Goal: Task Accomplishment & Management: Complete application form

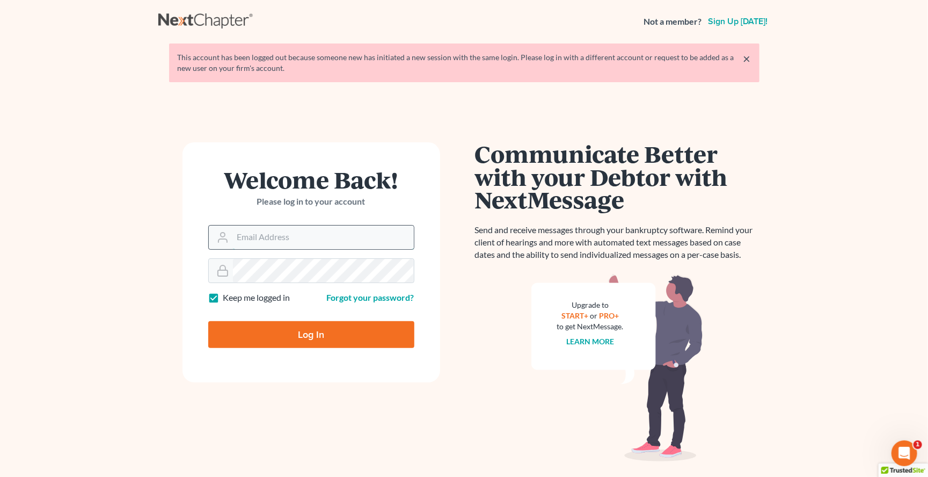
type input "[EMAIL_ADDRESS][DOMAIN_NAME]"
click at [311, 333] on input "Log In" at bounding box center [311, 334] width 206 height 27
type input "Thinking..."
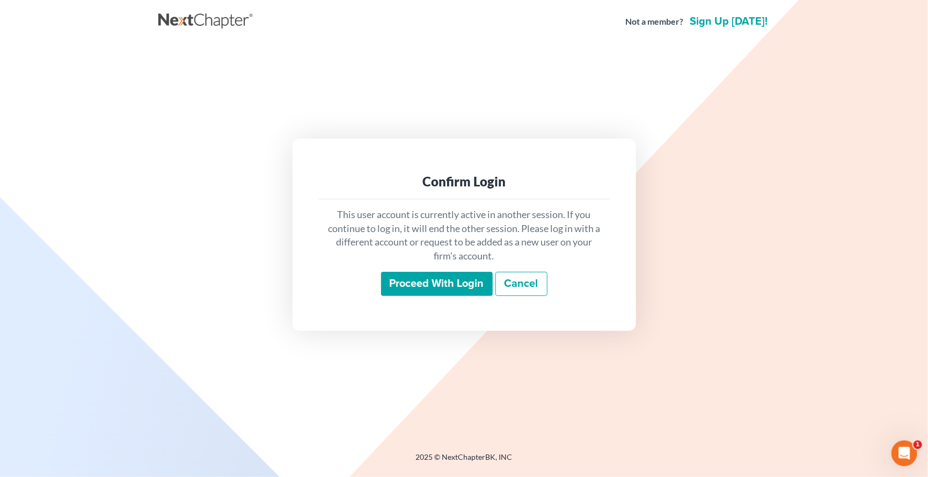
click at [403, 281] on input "Proceed with login" at bounding box center [437, 284] width 112 height 25
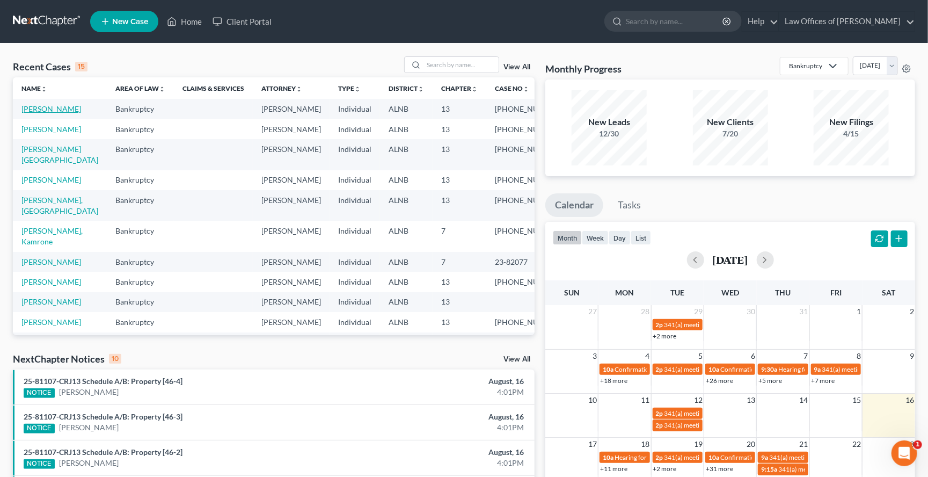
click at [59, 111] on link "[PERSON_NAME]" at bounding box center [51, 108] width 60 height 9
select select "1"
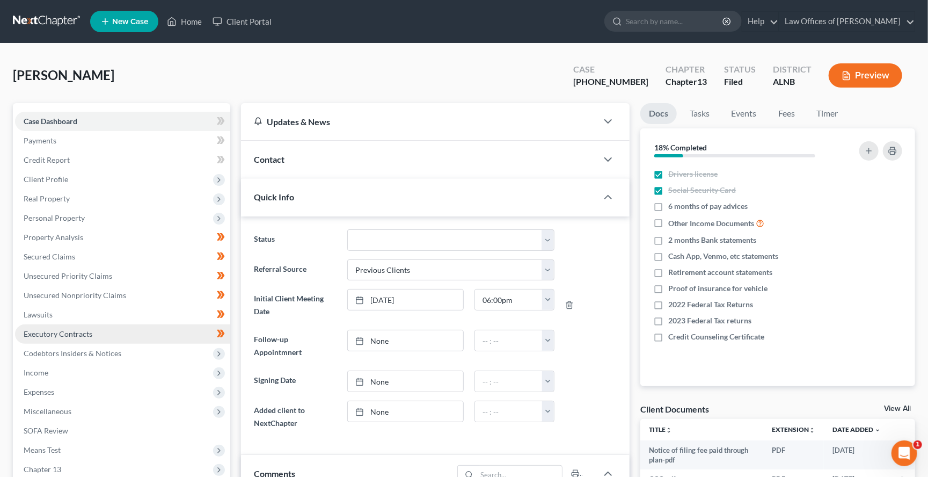
scroll to position [180, 0]
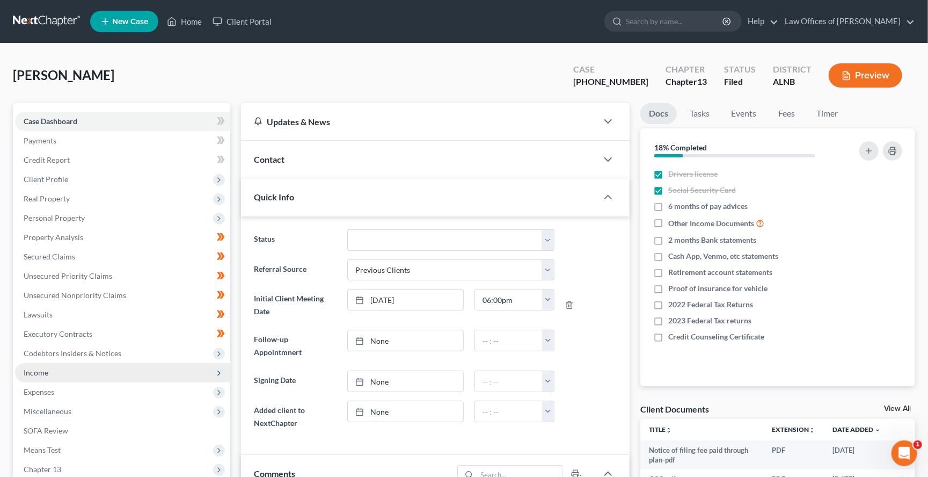
click at [37, 368] on span "Income" at bounding box center [36, 372] width 25 height 9
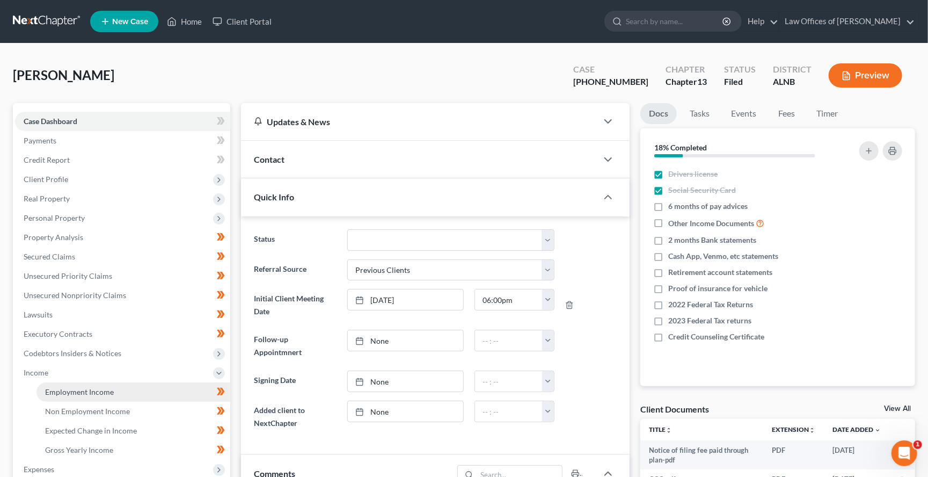
click at [53, 387] on span "Employment Income" at bounding box center [79, 391] width 69 height 9
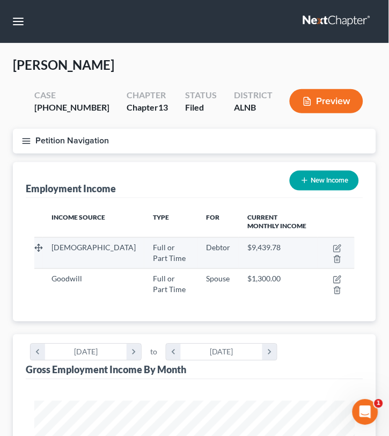
click at [83, 246] on span "[DEMOGRAPHIC_DATA]" at bounding box center [94, 247] width 84 height 9
click at [335, 245] on icon "button" at bounding box center [337, 248] width 9 height 9
select select "0"
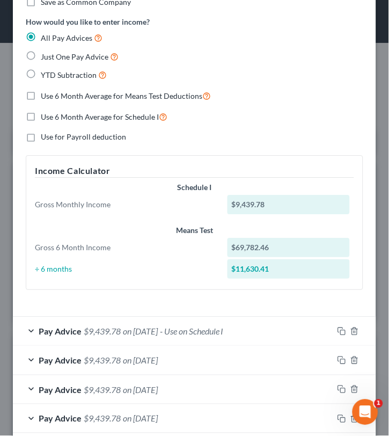
scroll to position [253, 0]
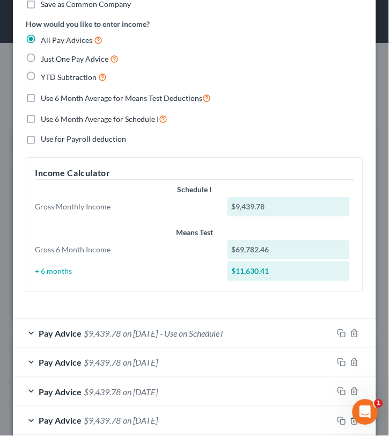
click at [103, 321] on div "Pay Advice $9,439.78 on [DATE] - Use on Schedule I" at bounding box center [173, 333] width 321 height 28
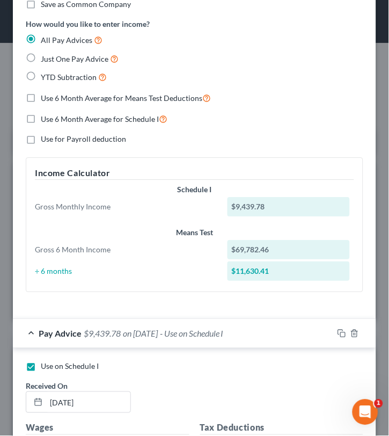
click at [103, 328] on span "$9,439.78" at bounding box center [102, 333] width 37 height 10
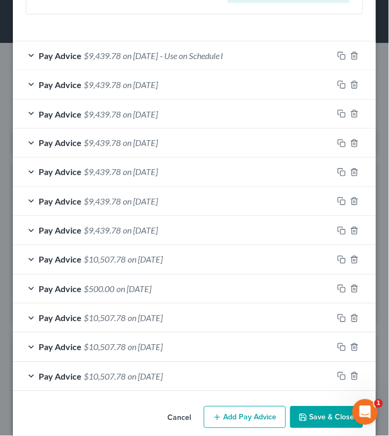
scroll to position [512, 0]
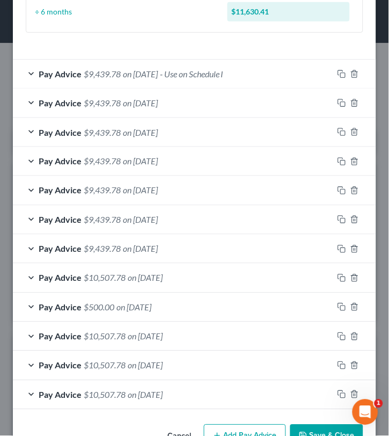
click at [94, 69] on span "$9,439.78" at bounding box center [102, 74] width 37 height 10
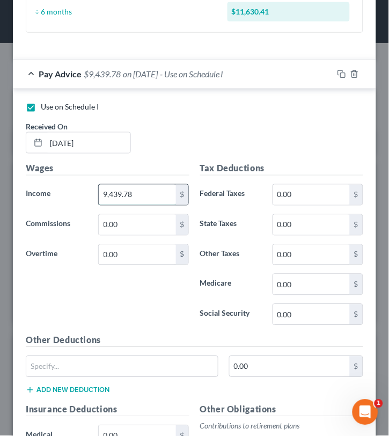
click at [118, 198] on input "9,439.78" at bounding box center [137, 195] width 77 height 20
type input "5,254.14"
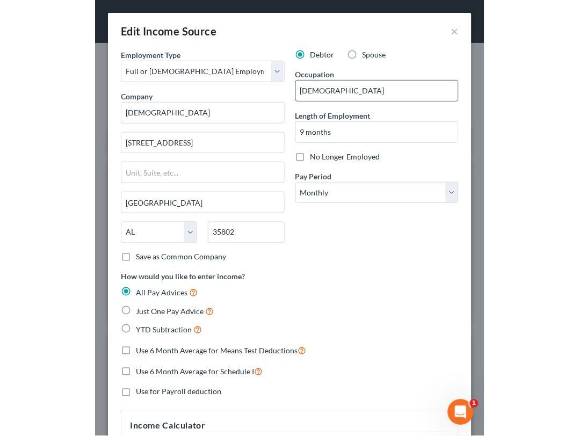
scroll to position [0, 0]
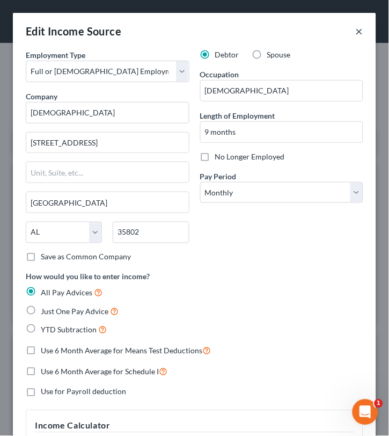
click at [362, 30] on button "×" at bounding box center [360, 31] width 8 height 13
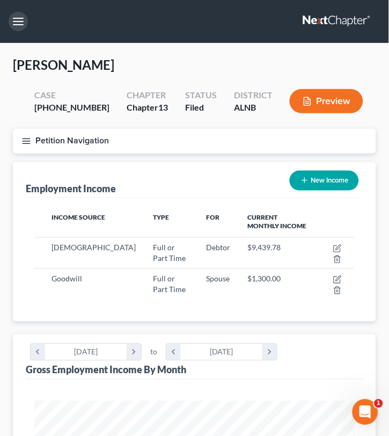
click at [21, 16] on button "button" at bounding box center [18, 21] width 19 height 19
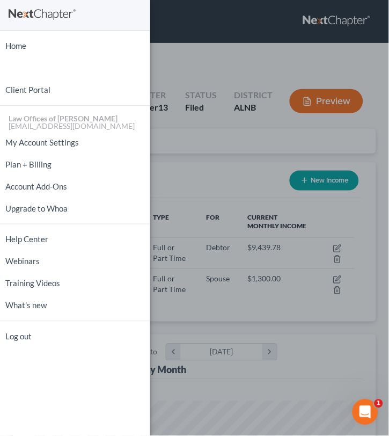
click at [187, 41] on div "Home New Case Client Portal Law Offices of [PERSON_NAME] [EMAIL_ADDRESS][DOMAIN…" at bounding box center [194, 218] width 389 height 436
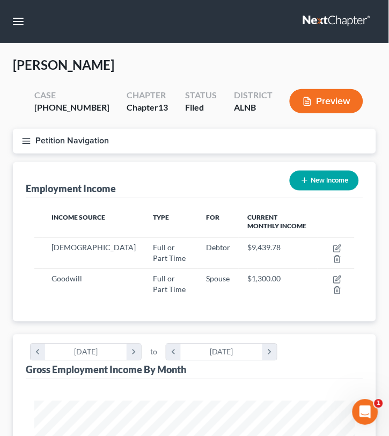
click at [25, 133] on button "Petition Navigation" at bounding box center [194, 141] width 363 height 25
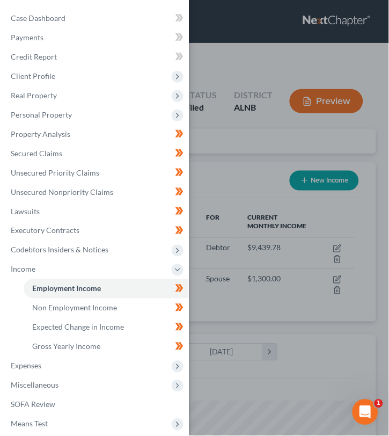
click at [295, 36] on div "Case Dashboard Payments Invoices Payments Payments Credit Report Client Profile" at bounding box center [194, 218] width 389 height 436
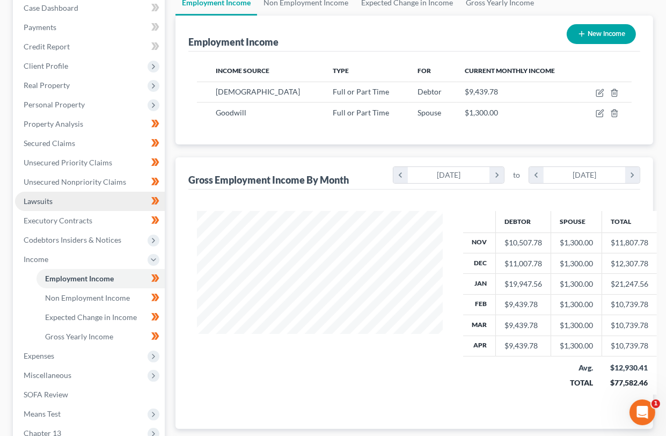
scroll to position [114, 0]
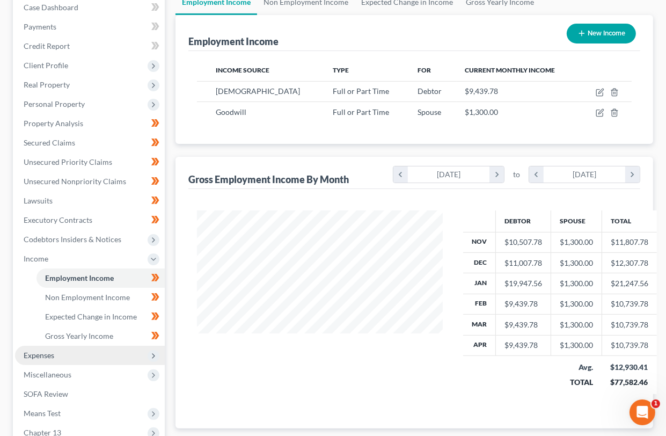
click at [62, 346] on span "Expenses" at bounding box center [90, 355] width 150 height 19
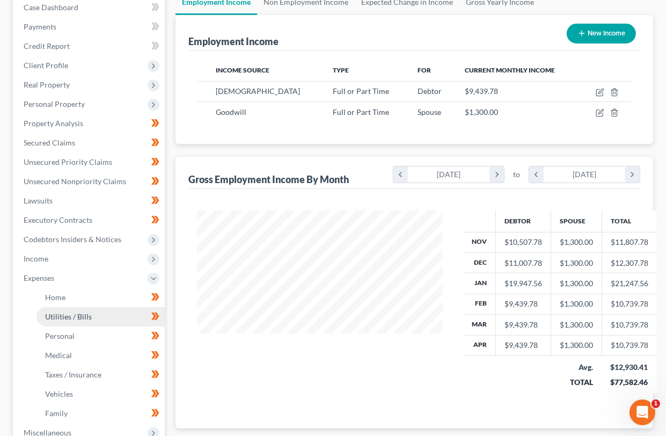
click at [70, 307] on link "Utilities / Bills" at bounding box center [101, 316] width 128 height 19
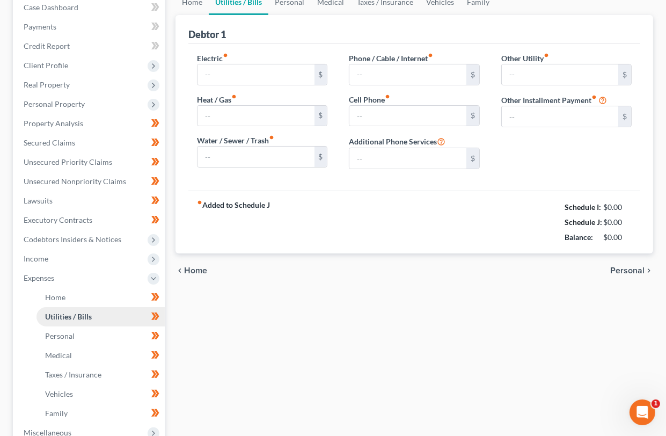
type input "350.00"
type input "0.00"
type input "210.00"
type input "350.00"
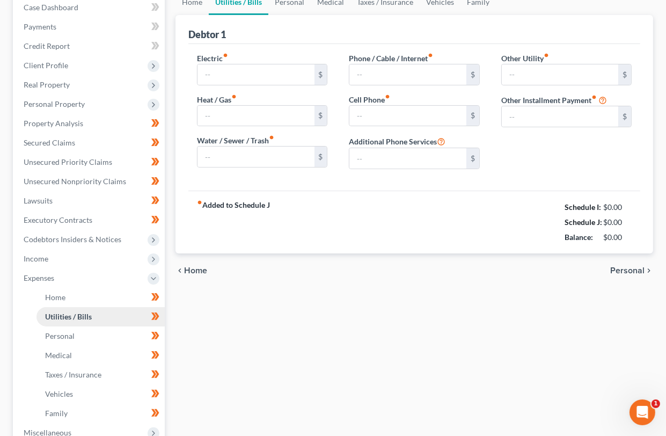
type input "0.00"
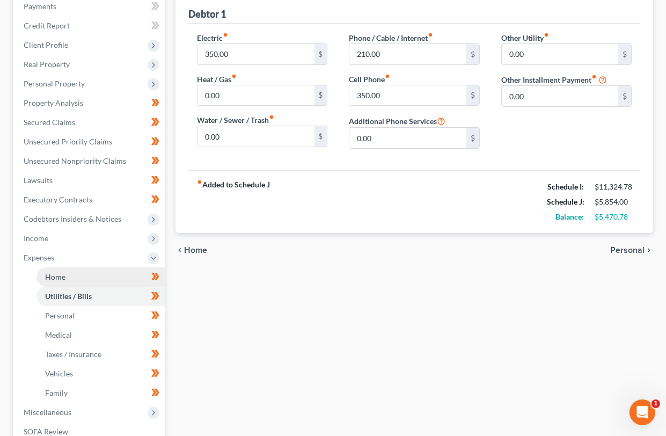
scroll to position [210, 0]
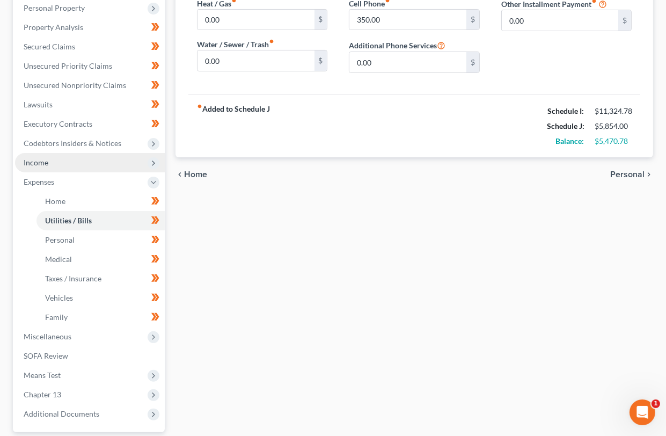
click at [58, 153] on span "Income" at bounding box center [90, 162] width 150 height 19
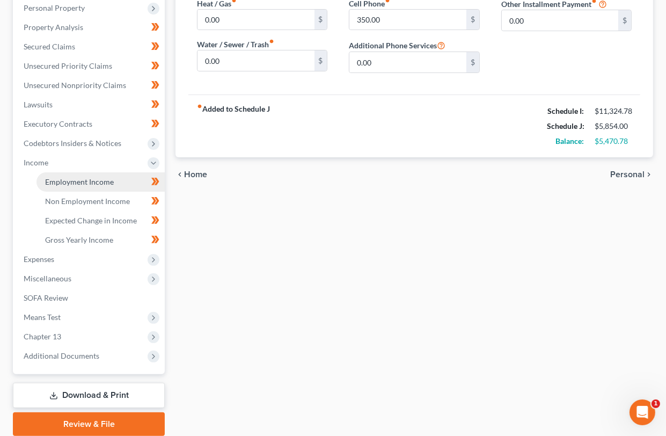
click at [68, 177] on span "Employment Income" at bounding box center [79, 181] width 69 height 9
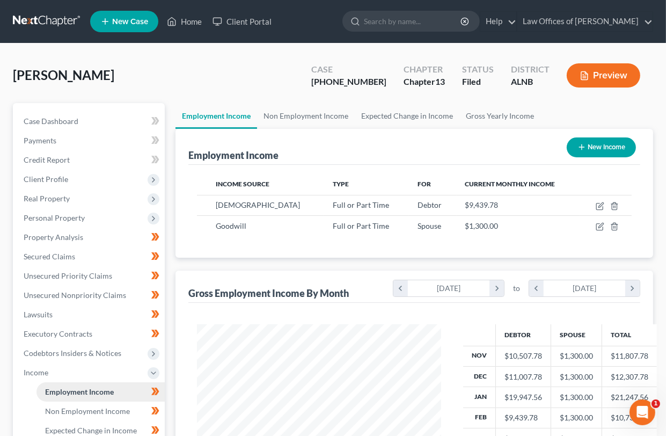
scroll to position [187, 266]
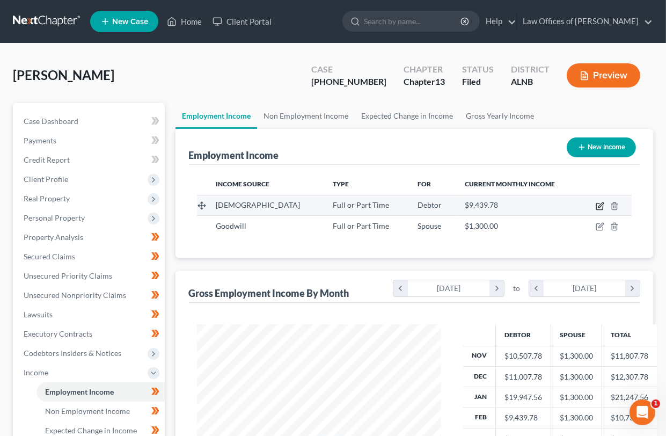
click at [601, 206] on icon "button" at bounding box center [600, 206] width 9 height 9
select select "0"
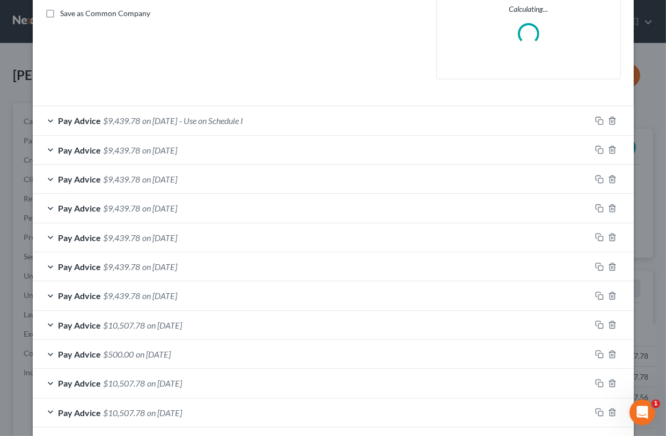
scroll to position [243, 0]
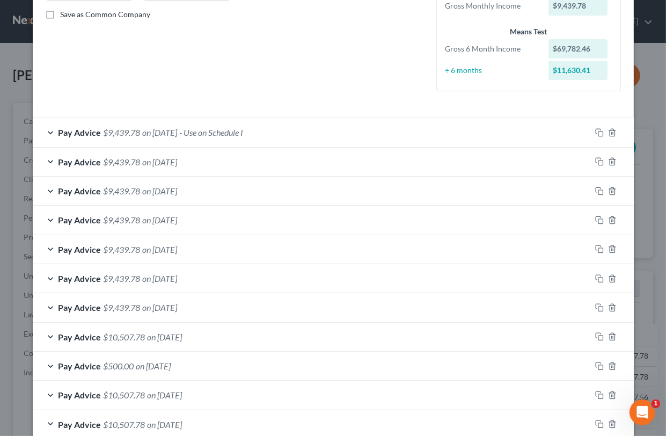
click at [128, 127] on span "$9,439.78" at bounding box center [122, 132] width 37 height 10
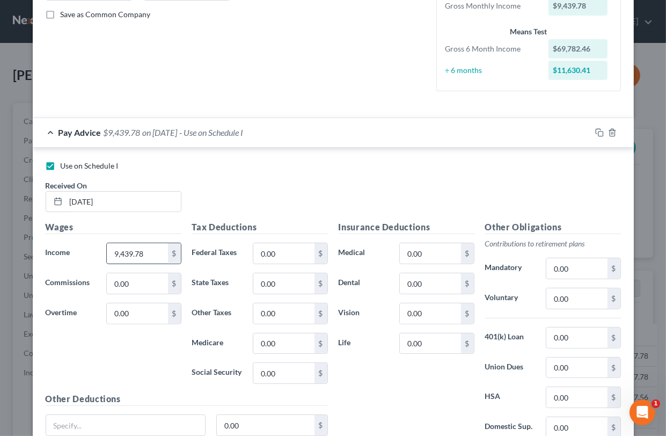
click at [137, 248] on input "9,439.78" at bounding box center [137, 253] width 61 height 20
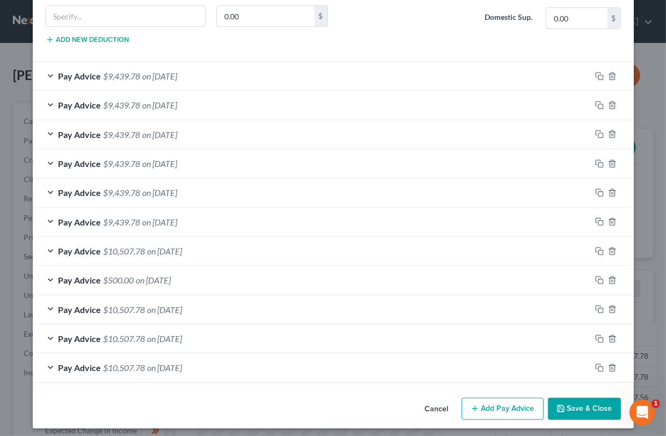
scroll to position [651, 0]
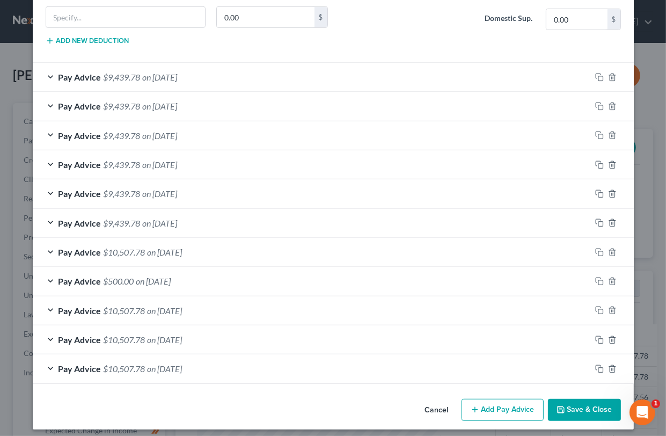
type input "5,254.14"
click at [571, 399] on button "Save & Close" at bounding box center [584, 410] width 73 height 23
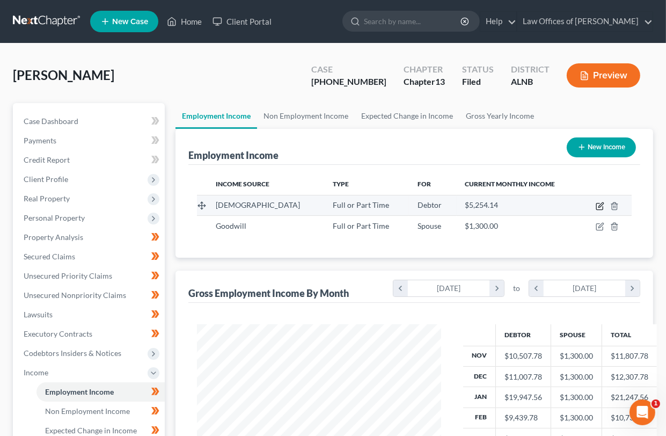
click at [602, 208] on icon "button" at bounding box center [599, 206] width 6 height 6
select select "0"
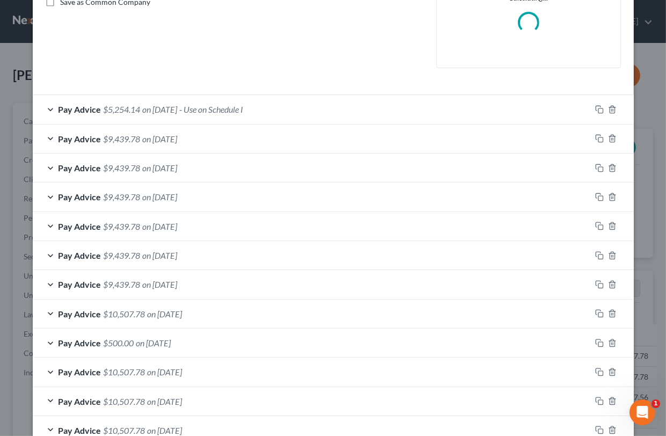
scroll to position [270, 0]
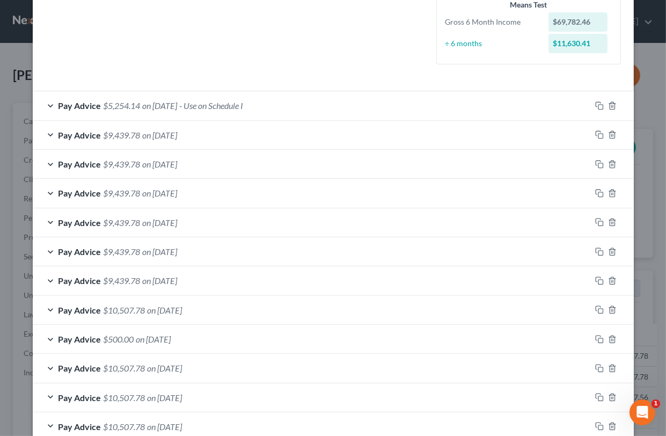
click at [119, 130] on span "$9,439.78" at bounding box center [122, 135] width 37 height 10
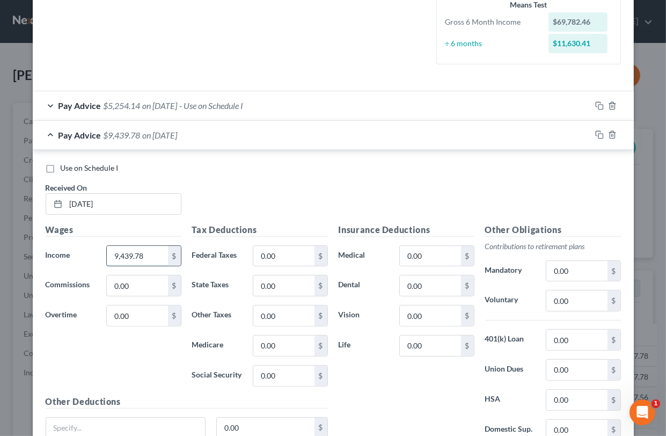
click at [128, 257] on input "9,439.78" at bounding box center [137, 256] width 61 height 20
type input "5,254.14"
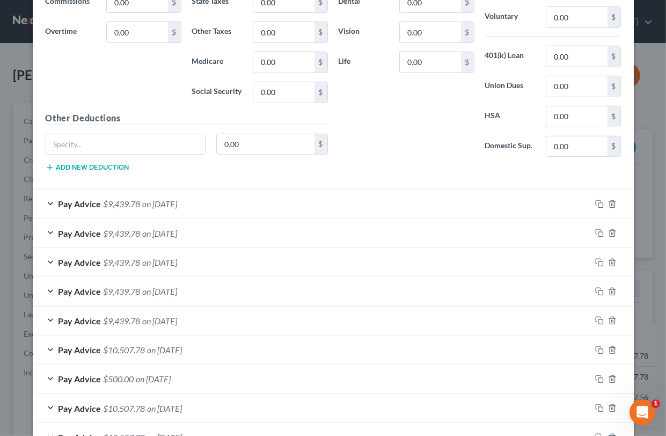
scroll to position [581, 0]
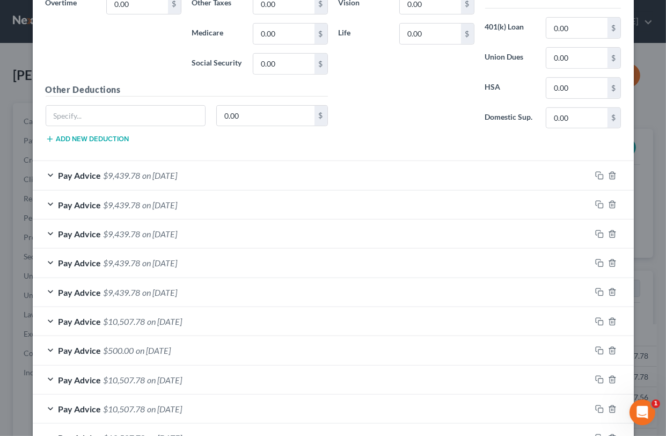
click at [141, 170] on span "$9,439.78" at bounding box center [122, 175] width 37 height 10
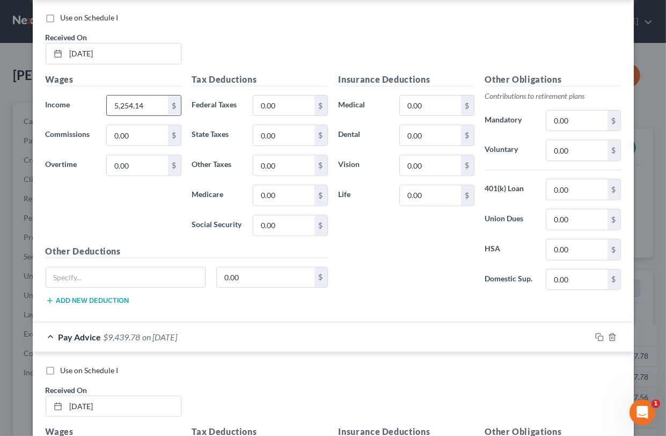
scroll to position [419, 0]
click at [142, 100] on input "5,254.14" at bounding box center [137, 107] width 61 height 20
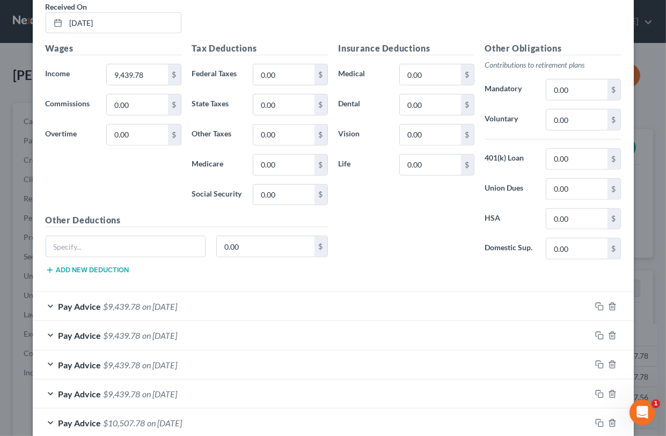
scroll to position [818, 0]
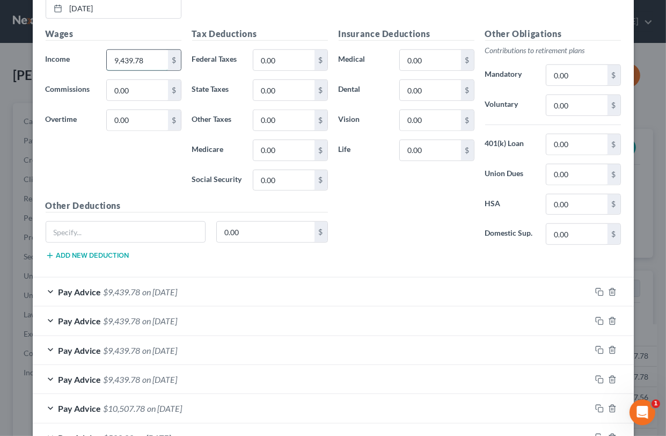
click at [139, 52] on input "9,439.78" at bounding box center [137, 60] width 61 height 20
paste input "5,254.14"
type input "5,254.14"
click at [104, 287] on span "$9,439.78" at bounding box center [122, 292] width 37 height 10
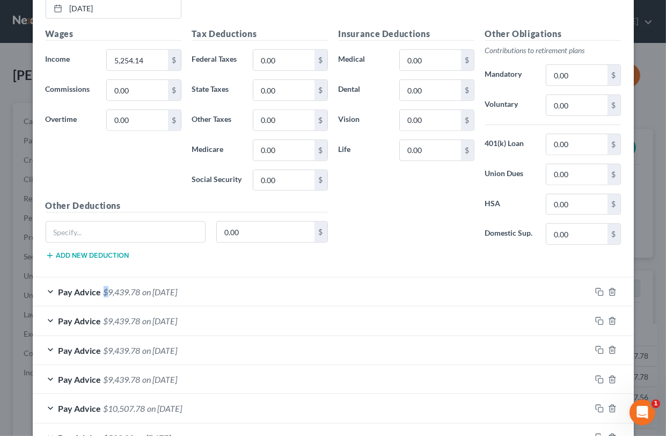
click at [104, 287] on span "$9,439.78" at bounding box center [122, 292] width 37 height 10
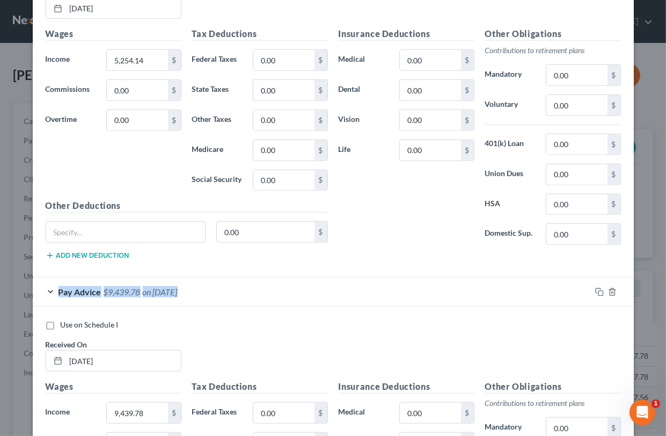
click at [104, 287] on span "$9,439.78" at bounding box center [122, 292] width 37 height 10
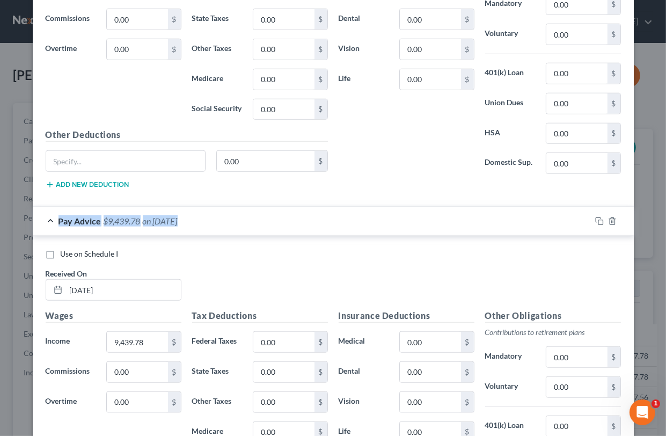
scroll to position [897, 0]
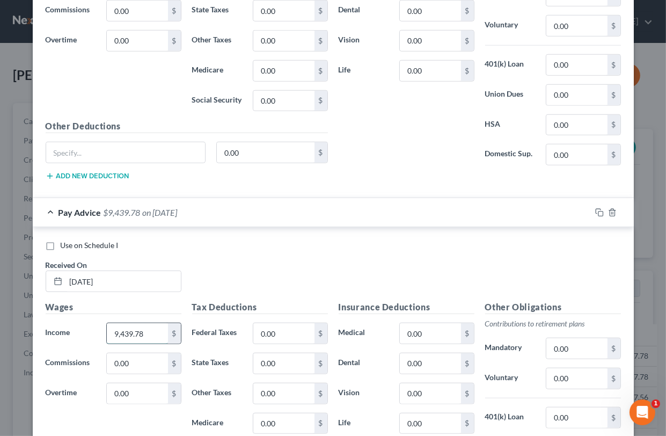
click at [123, 326] on input "9,439.78" at bounding box center [137, 333] width 61 height 20
paste input "5,254.14"
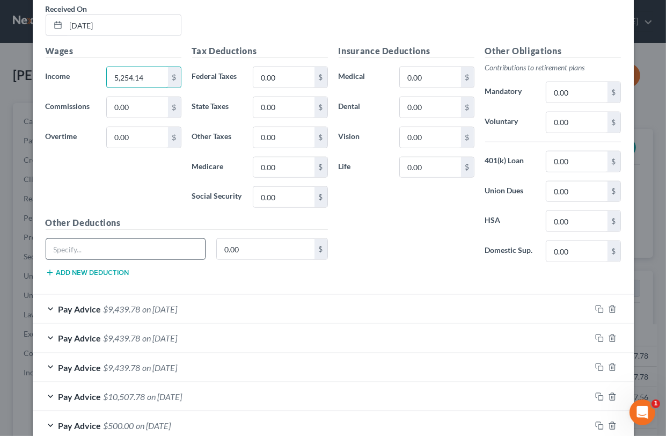
scroll to position [1153, 0]
type input "5,254.14"
click at [124, 309] on div "Pay Advice $9,439.78 on [DATE]" at bounding box center [312, 309] width 558 height 28
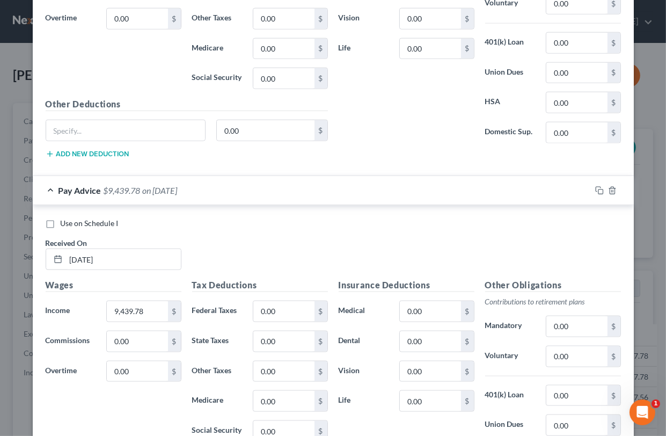
scroll to position [1273, 0]
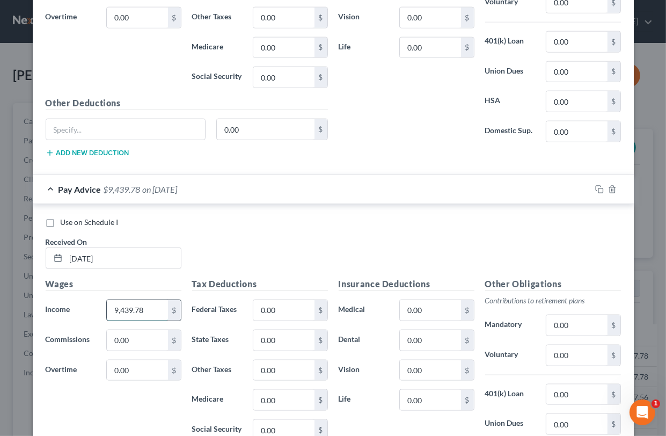
click at [124, 303] on input "9,439.78" at bounding box center [137, 310] width 61 height 20
paste input "5,254.14"
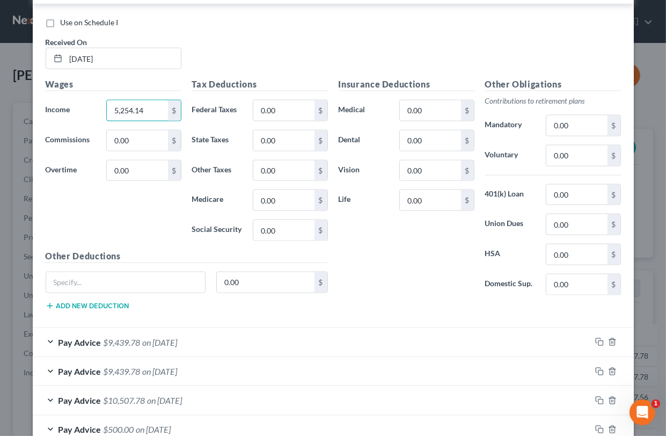
type input "5,254.14"
click at [120, 340] on span "$9,439.78" at bounding box center [122, 342] width 37 height 10
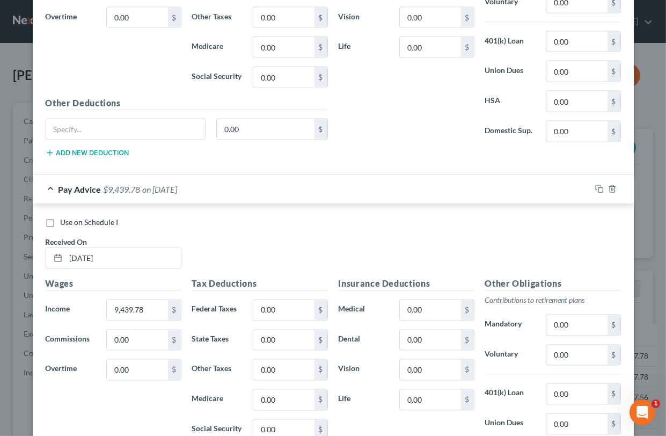
scroll to position [1633, 0]
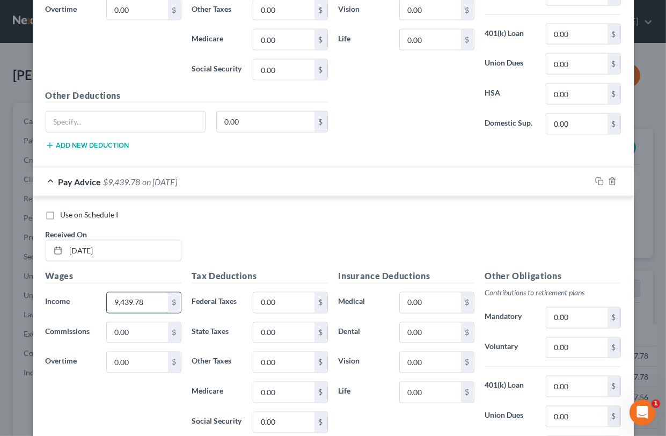
click at [123, 295] on input "9,439.78" at bounding box center [137, 303] width 61 height 20
paste input "5,254.14"
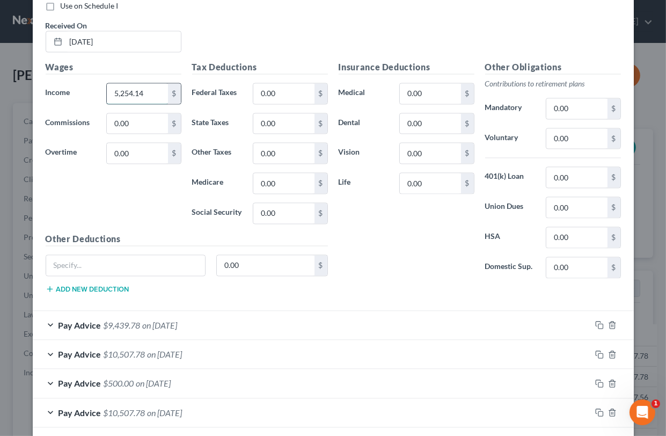
scroll to position [1879, 0]
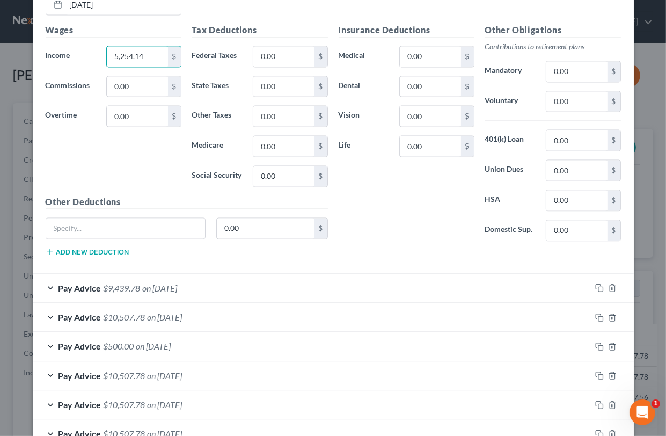
type input "5,254.14"
click at [125, 283] on span "$9,439.78" at bounding box center [122, 288] width 37 height 10
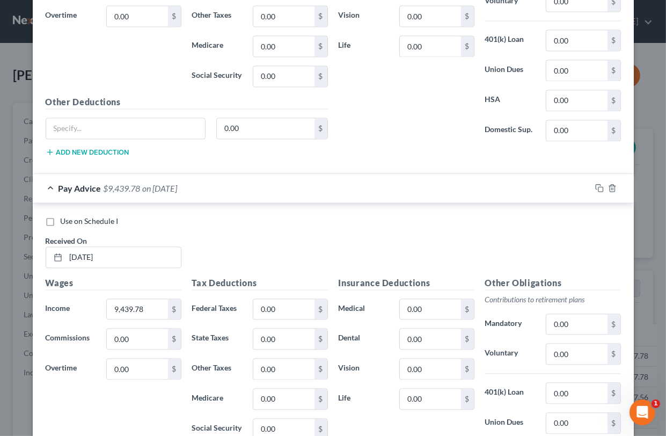
scroll to position [1984, 0]
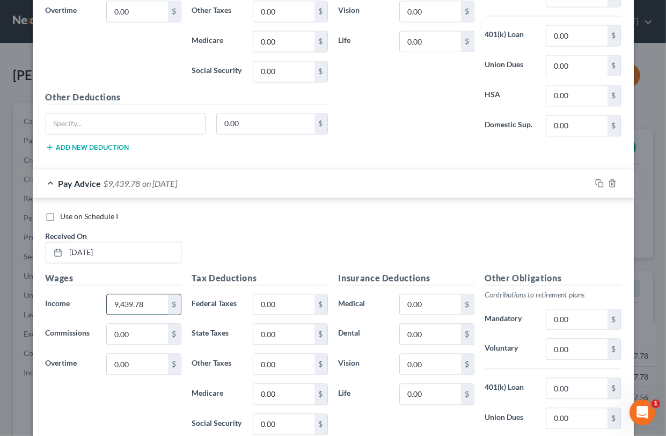
click at [133, 300] on input "9,439.78" at bounding box center [137, 304] width 61 height 20
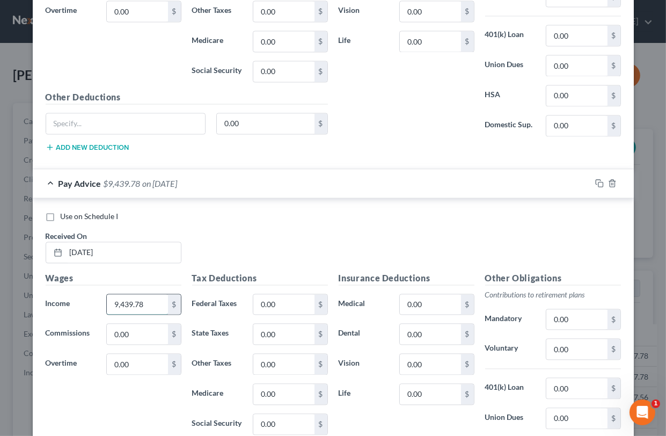
click at [133, 300] on input "9,439.78" at bounding box center [137, 304] width 61 height 20
paste input "5,254.14"
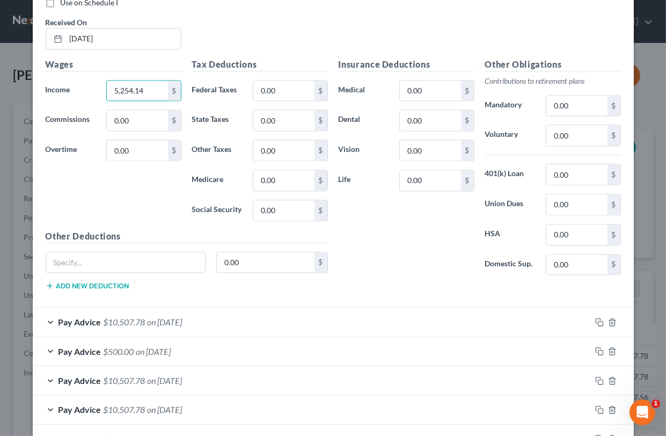
type input "5,254.14"
click at [128, 319] on span "$10,507.78" at bounding box center [125, 322] width 42 height 10
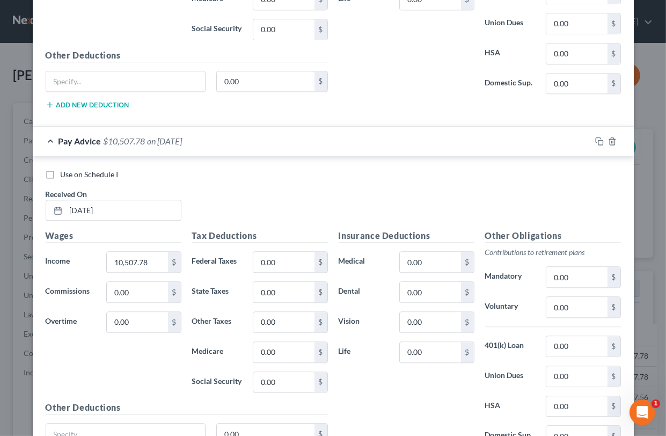
scroll to position [2386, 0]
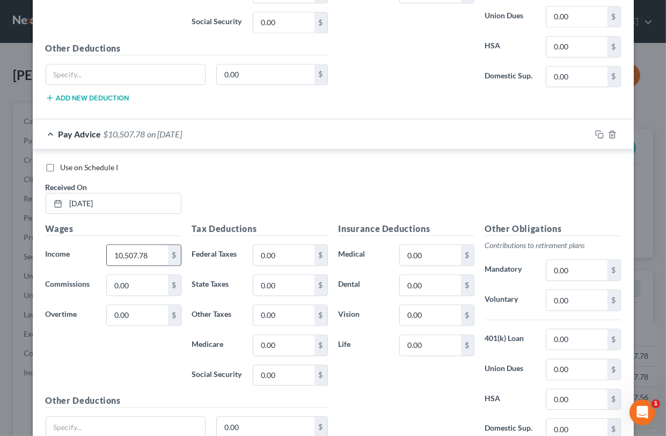
click at [142, 244] on div "10,507.78 $" at bounding box center [143, 254] width 75 height 21
click at [139, 253] on input "10,507.78" at bounding box center [137, 255] width 61 height 20
paste input "5,254.14"
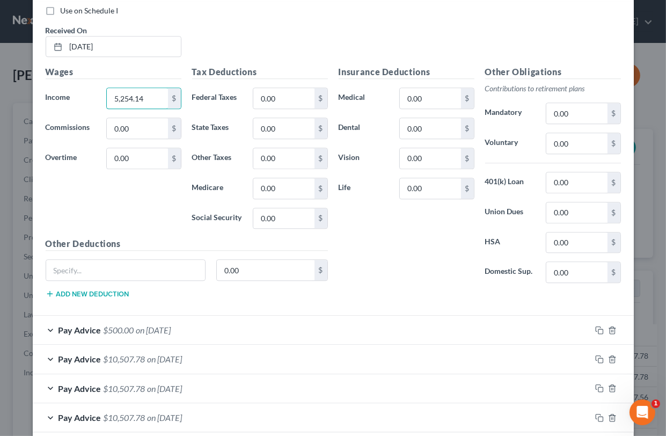
scroll to position [2542, 0]
type input "5,254.14"
click at [109, 360] on span "$10,507.78" at bounding box center [125, 359] width 42 height 10
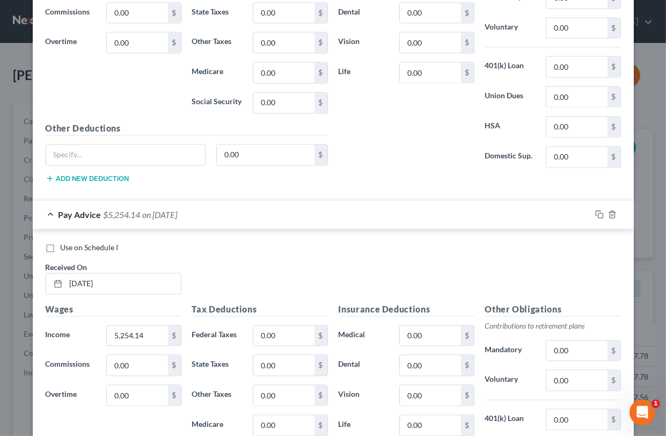
scroll to position [1960, 0]
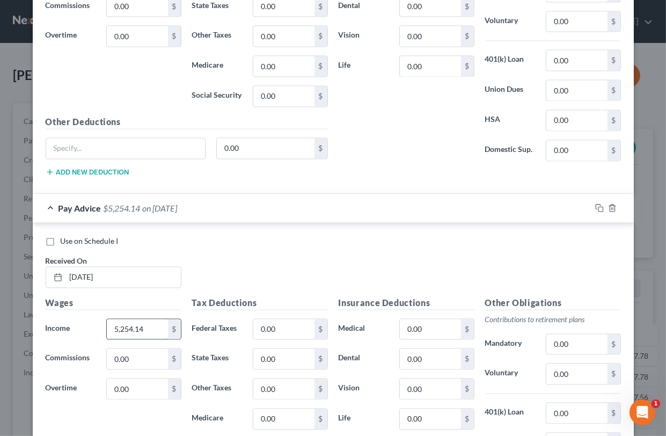
click at [131, 325] on input "5,254.14" at bounding box center [137, 329] width 61 height 20
paste input "$4,719.89"
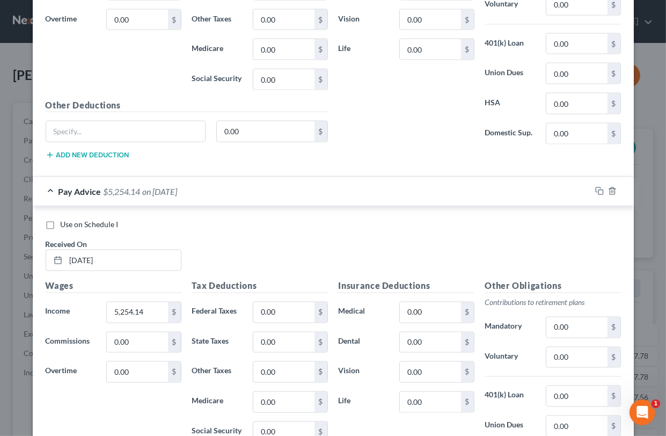
scroll to position [1627, 0]
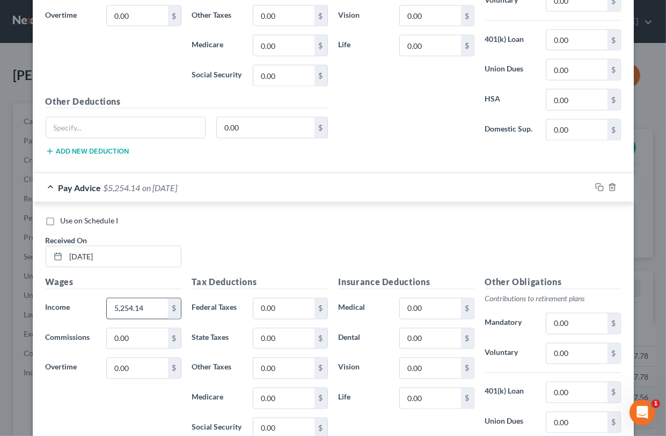
type input "$4,719.89"
click at [145, 302] on input "5,254.14" at bounding box center [137, 309] width 61 height 20
paste input "$4,719.89"
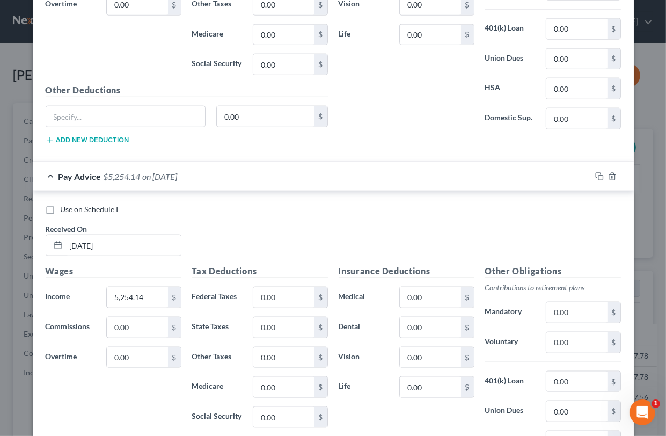
scroll to position [1280, 0]
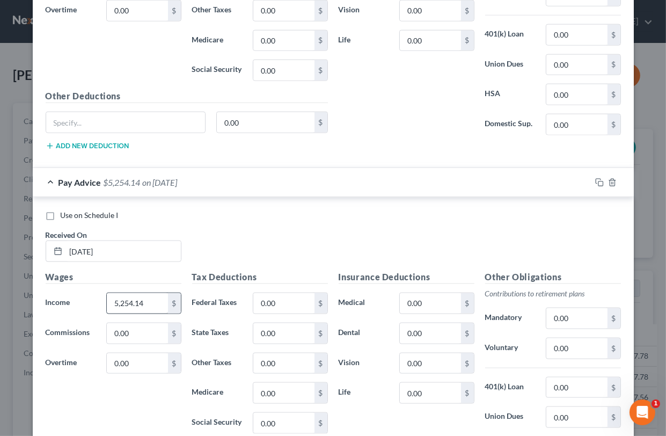
type input "$4,719.89"
click at [145, 302] on input "5,254.14" at bounding box center [137, 303] width 61 height 20
paste input "$4,719.89"
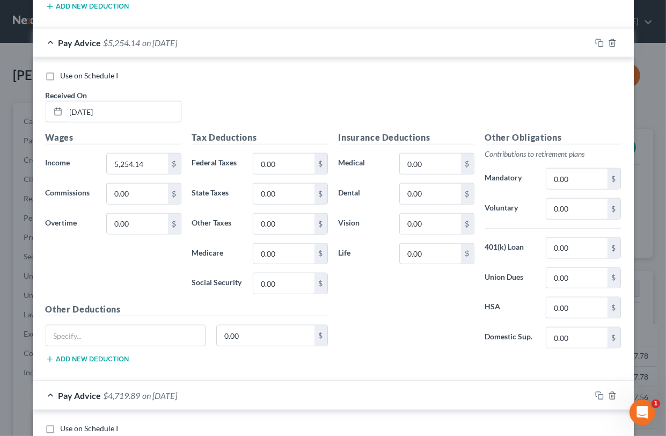
scroll to position [846, 0]
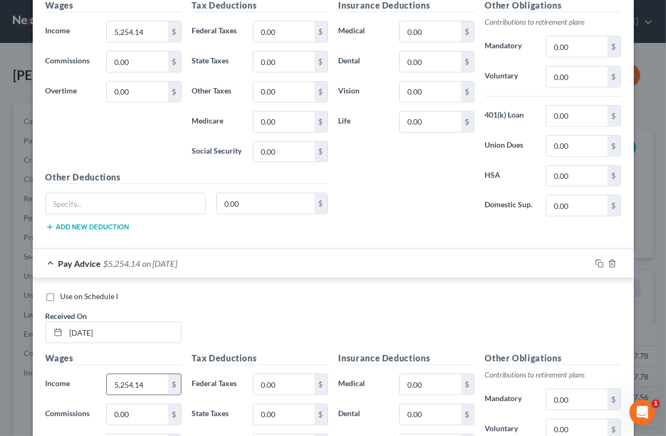
type input "$4,719.89"
click at [146, 379] on input "5,254.14" at bounding box center [137, 384] width 61 height 20
paste input "$4,719.89"
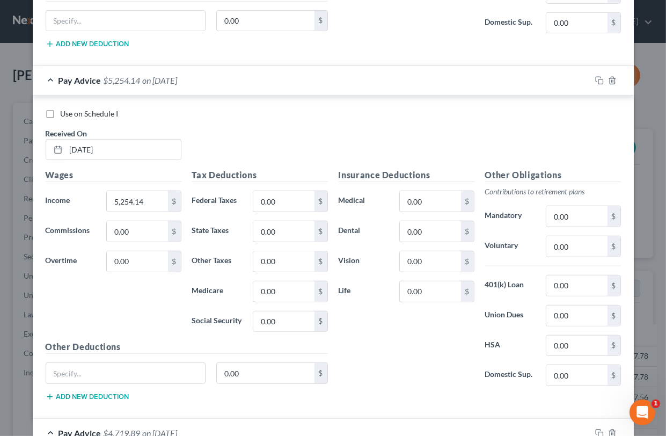
scroll to position [661, 0]
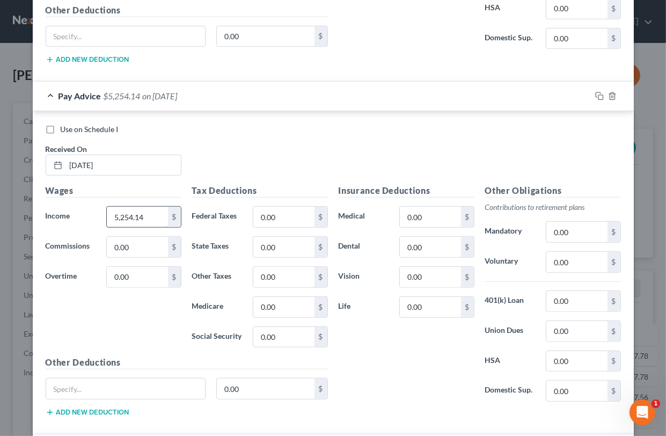
type input "$4,719.89"
click at [145, 207] on input "5,254.14" at bounding box center [137, 217] width 61 height 20
paste input "$4,719.89"
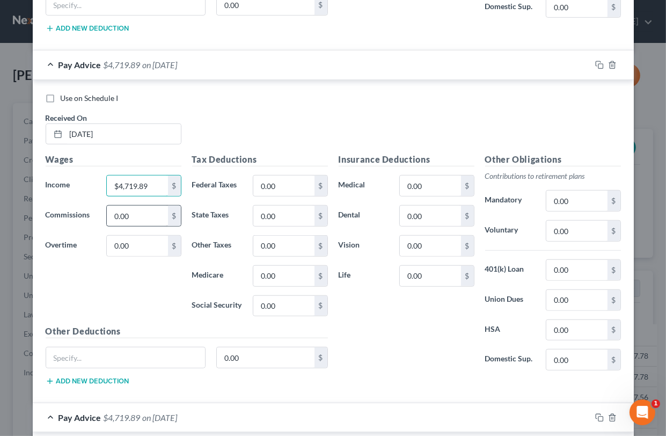
scroll to position [691, 0]
click at [152, 178] on input "$4,719.89" at bounding box center [137, 187] width 61 height 20
paste input "$"
click at [120, 180] on input "$$4,719.89" at bounding box center [137, 187] width 61 height 20
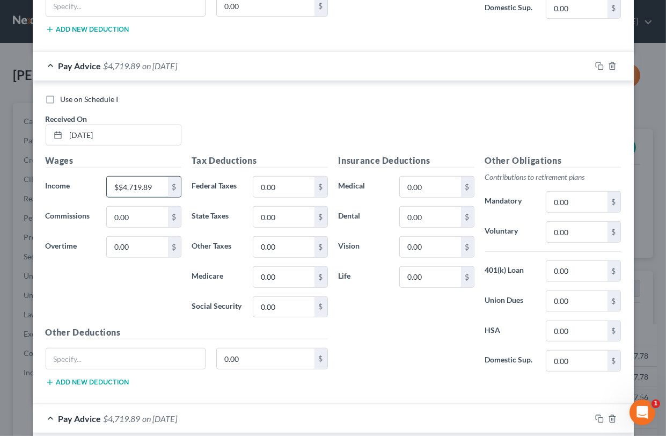
type input "4,719.89"
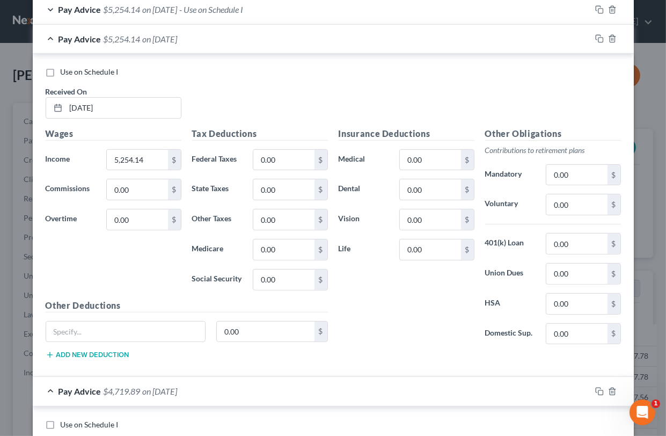
scroll to position [355, 0]
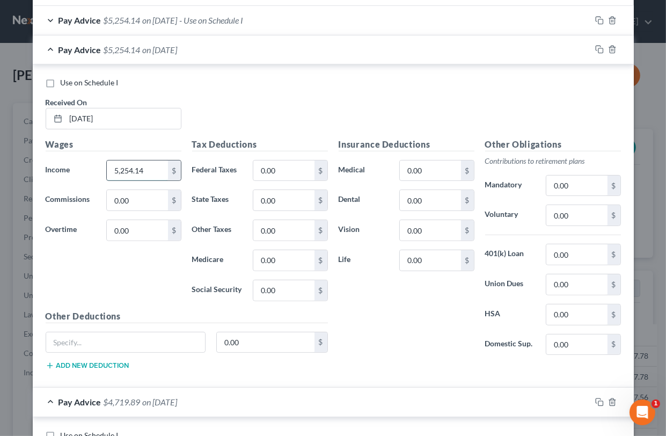
click at [122, 169] on input "5,254.14" at bounding box center [137, 171] width 61 height 20
paste input "$4,719.89"
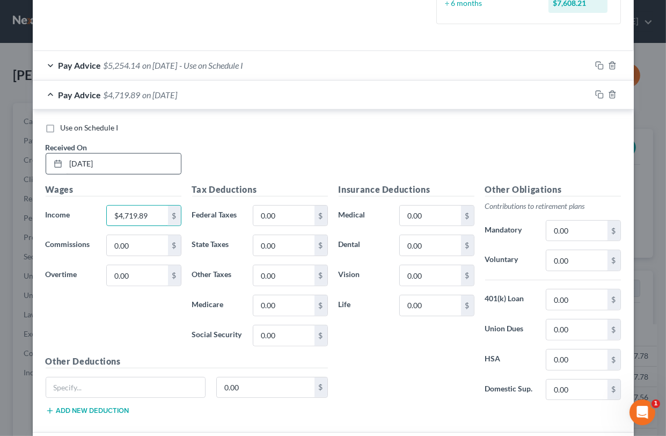
scroll to position [304, 0]
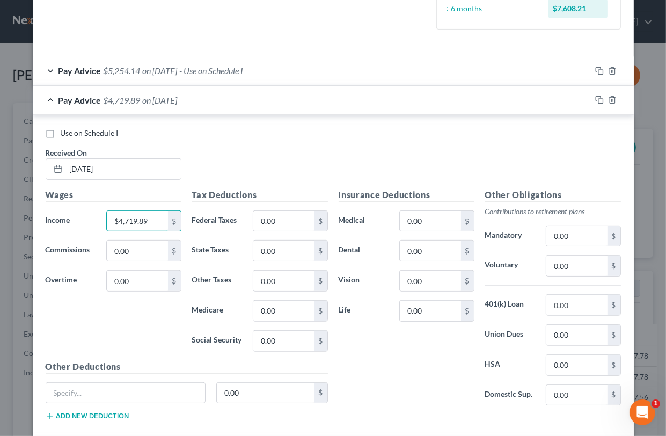
type input "$4,719.89"
click at [137, 65] on span "$5,254.14" at bounding box center [122, 70] width 37 height 10
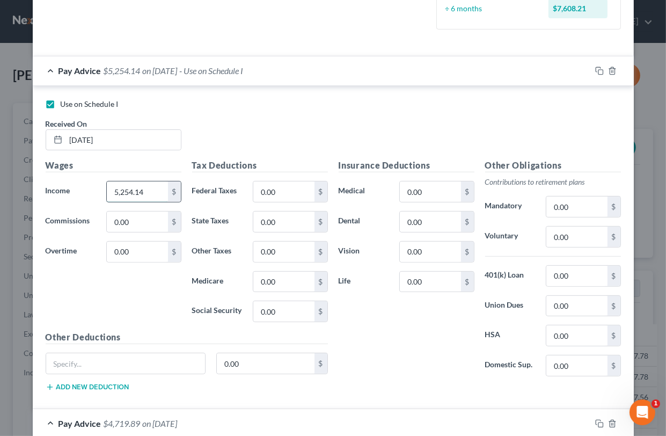
click at [133, 182] on input "5,254.14" at bounding box center [137, 191] width 61 height 20
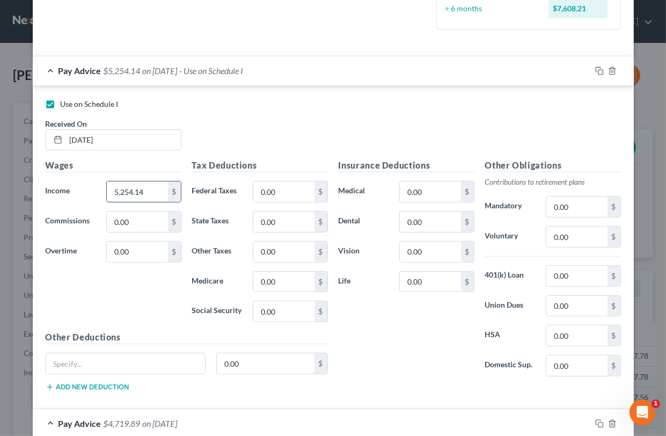
paste input "$4,719.89"
type input "$4,719.89"
click at [169, 190] on div "$" at bounding box center [174, 191] width 13 height 20
click at [177, 130] on input "[DATE]" at bounding box center [123, 140] width 115 height 20
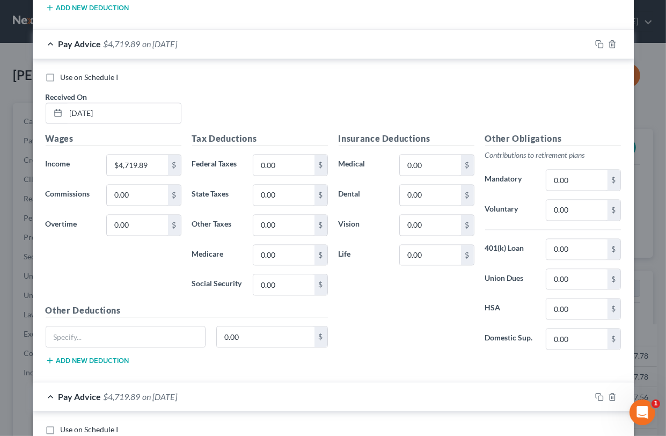
scroll to position [2486, 0]
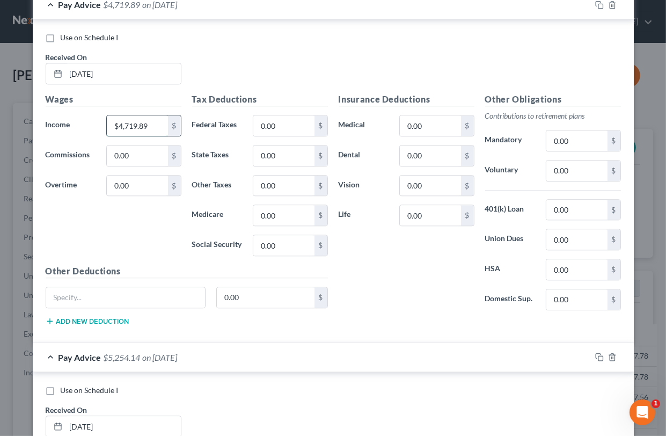
click at [127, 115] on input "$4,719.89" at bounding box center [137, 125] width 61 height 20
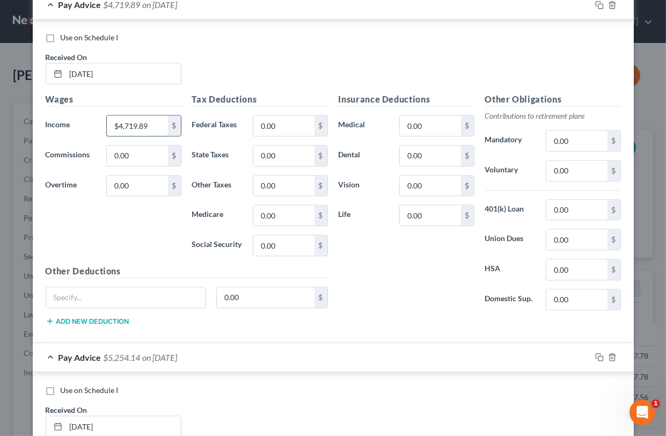
click at [127, 115] on input "$4,719.89" at bounding box center [137, 125] width 61 height 20
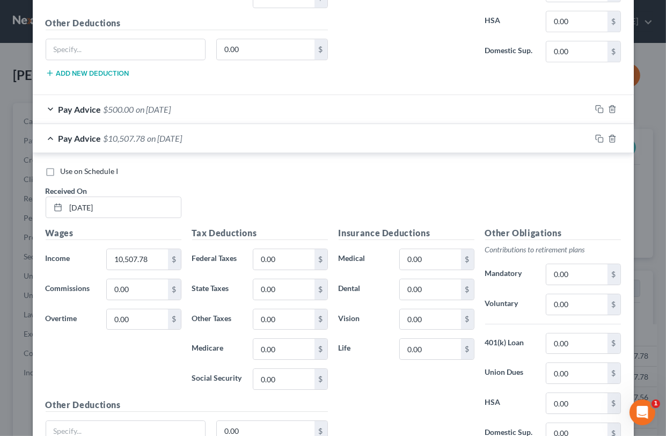
scroll to position [3097, 0]
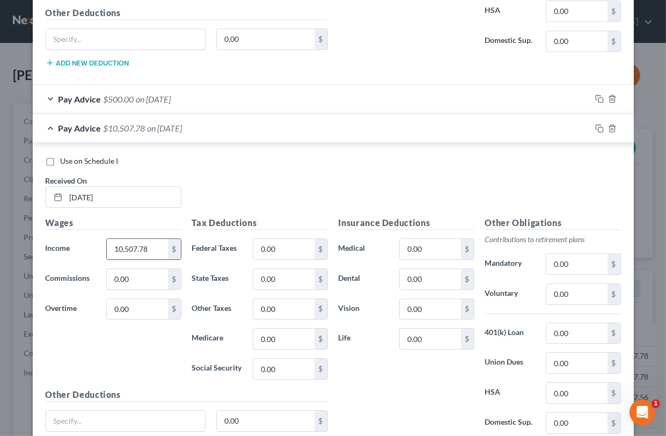
type input "9,974.03"
click at [130, 240] on input "10,507.78" at bounding box center [137, 249] width 61 height 20
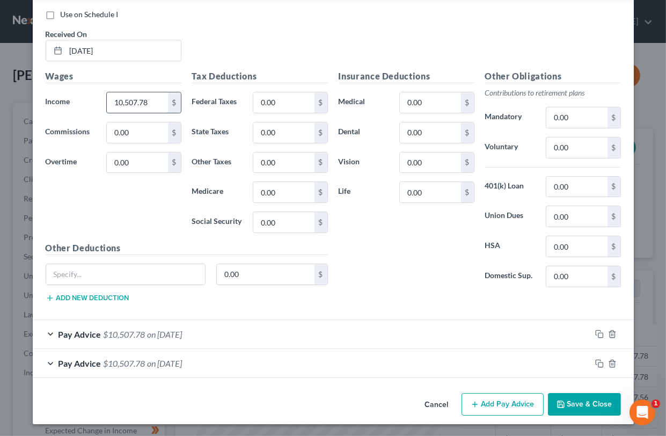
scroll to position [3241, 0]
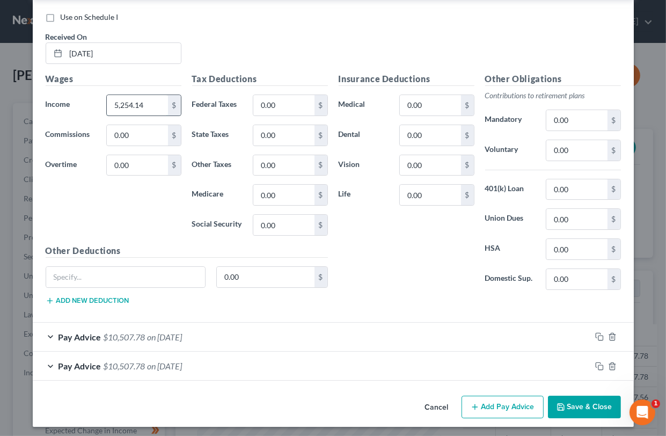
click at [126, 99] on input "5,254.14" at bounding box center [137, 105] width 61 height 20
type input "5,754.14"
click at [101, 341] on div "Pay Advice $10,507.78 on [DATE]" at bounding box center [312, 337] width 558 height 28
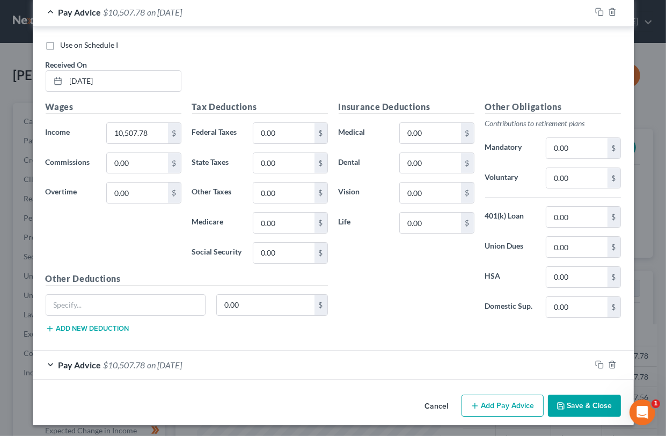
scroll to position [3565, 0]
click at [130, 135] on input "10,507.78" at bounding box center [137, 133] width 61 height 20
type input "5,254.14"
click at [113, 367] on div "Pay Advice $10,507.78 on [DATE]" at bounding box center [312, 365] width 558 height 28
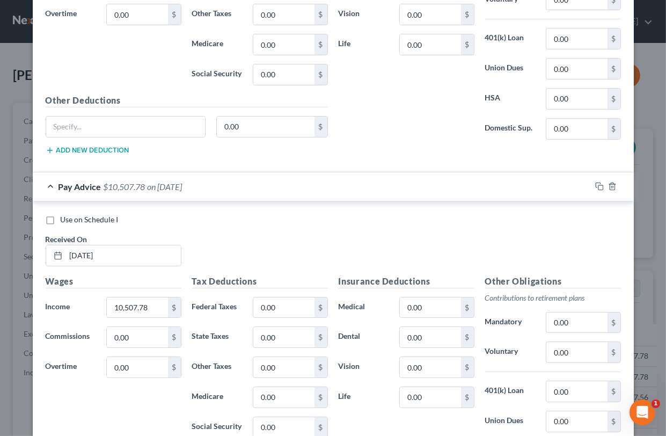
scroll to position [3821, 0]
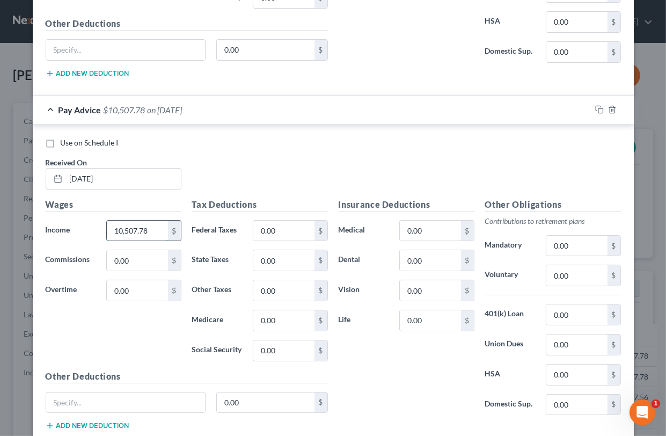
click at [130, 232] on input "10,507.78" at bounding box center [137, 231] width 61 height 20
type input "5,254.14"
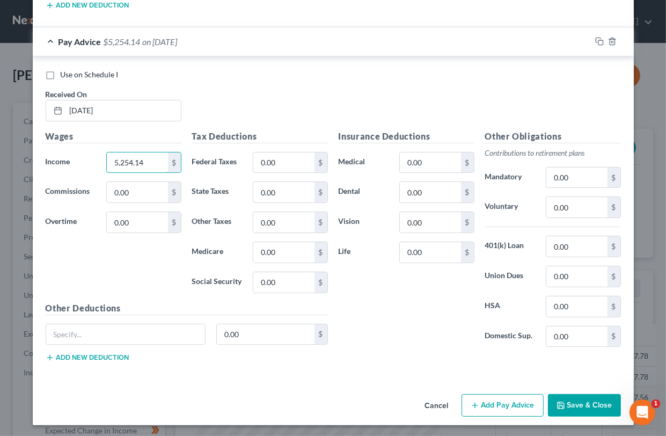
scroll to position [3889, 0]
click at [559, 395] on button "Save & Close" at bounding box center [584, 406] width 73 height 23
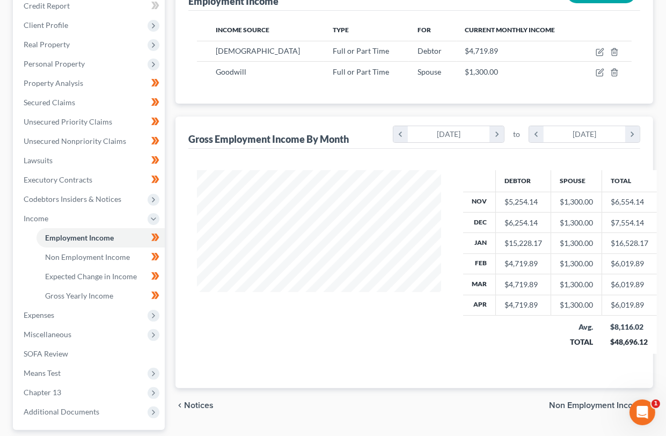
scroll to position [161, 0]
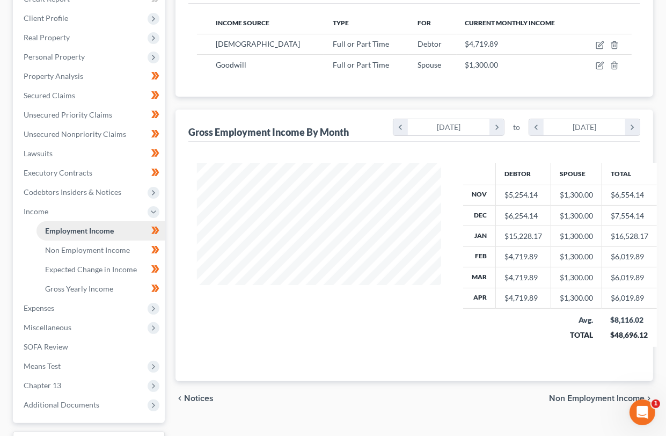
click at [130, 221] on link "Employment Income" at bounding box center [101, 230] width 128 height 19
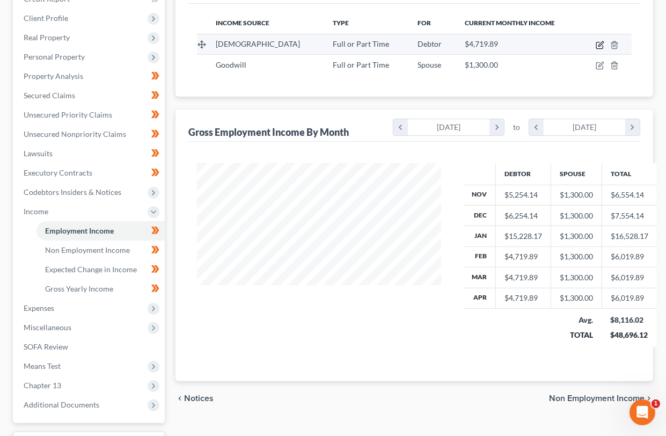
click at [598, 42] on icon "button" at bounding box center [600, 45] width 9 height 9
select select "0"
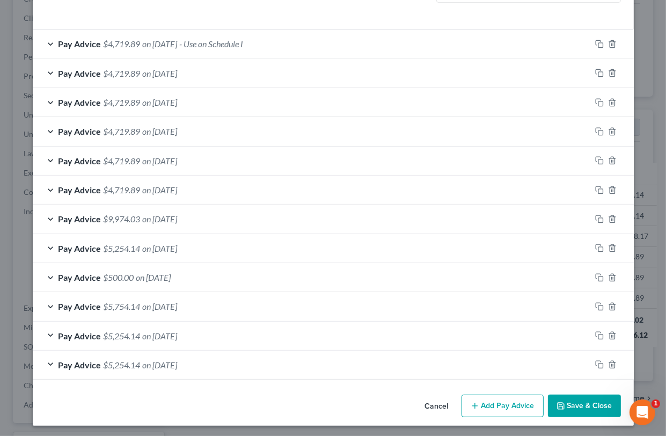
scroll to position [319, 0]
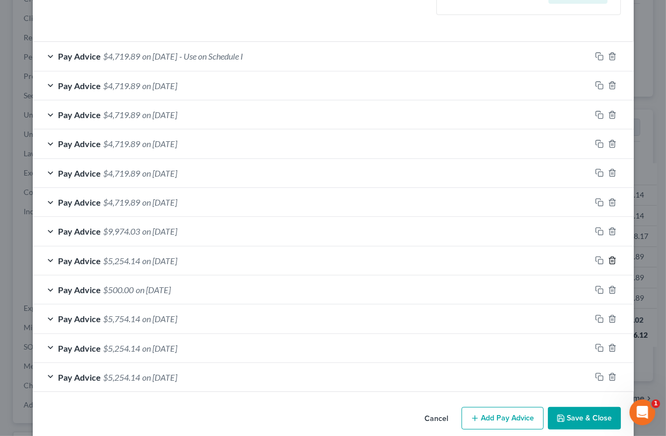
click at [612, 260] on line "button" at bounding box center [612, 261] width 0 height 2
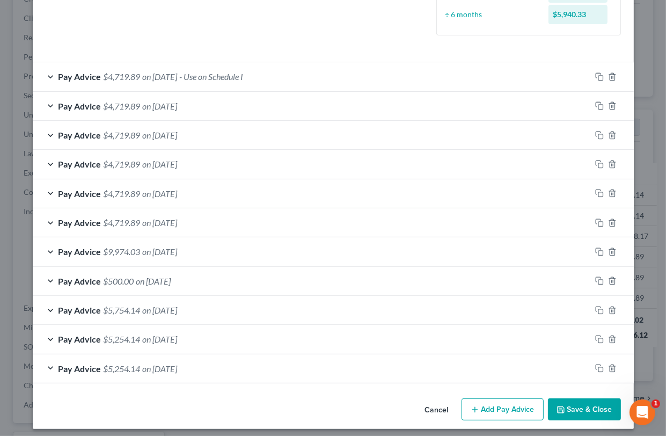
scroll to position [298, 0]
click at [583, 399] on button "Save & Close" at bounding box center [584, 410] width 73 height 23
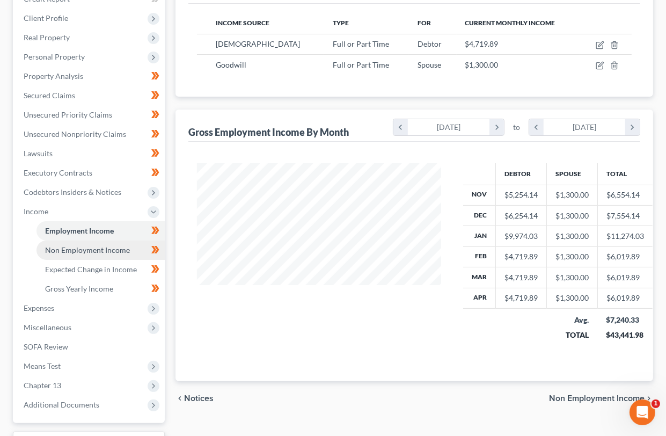
click at [129, 241] on link "Non Employment Income" at bounding box center [101, 250] width 128 height 19
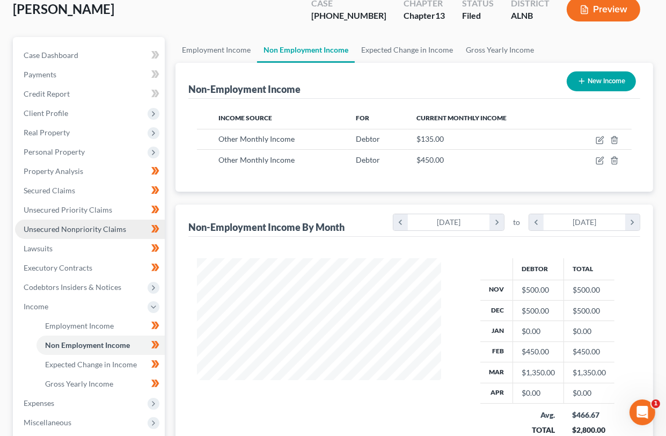
scroll to position [92, 0]
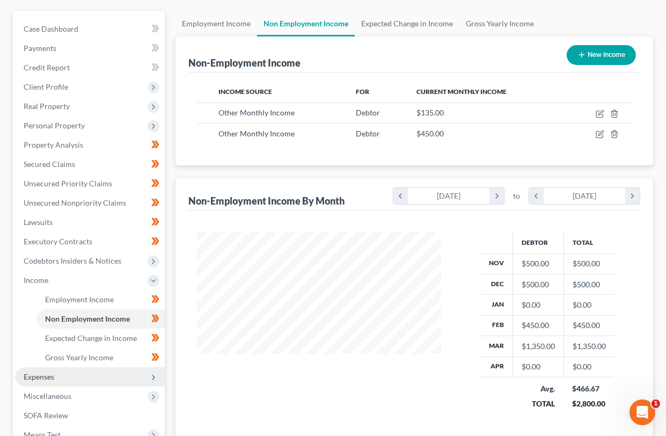
click at [81, 367] on span "Expenses" at bounding box center [90, 376] width 150 height 19
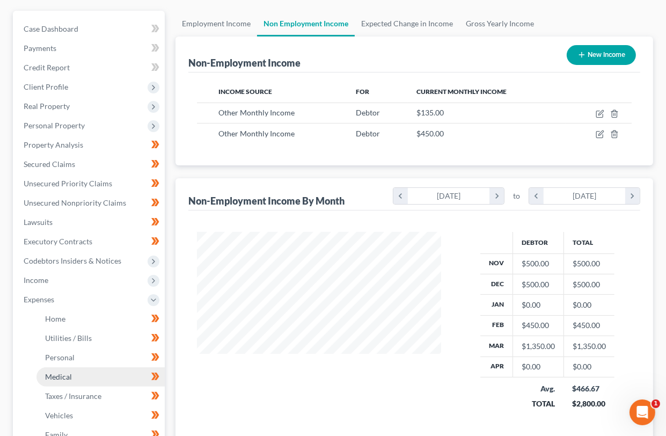
click at [81, 367] on link "Medical" at bounding box center [101, 376] width 128 height 19
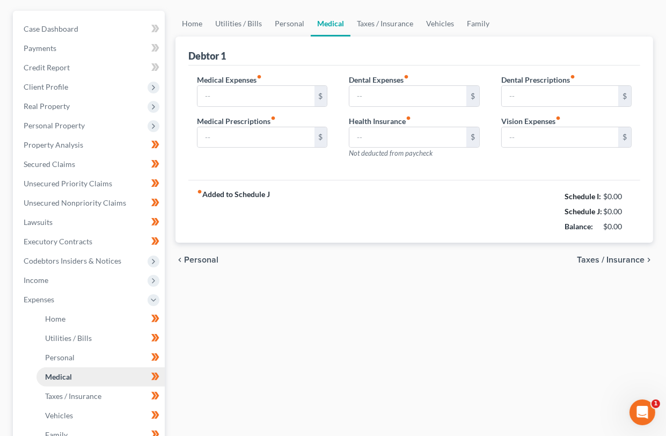
type input "50.00"
type input "0.00"
type input "50.00"
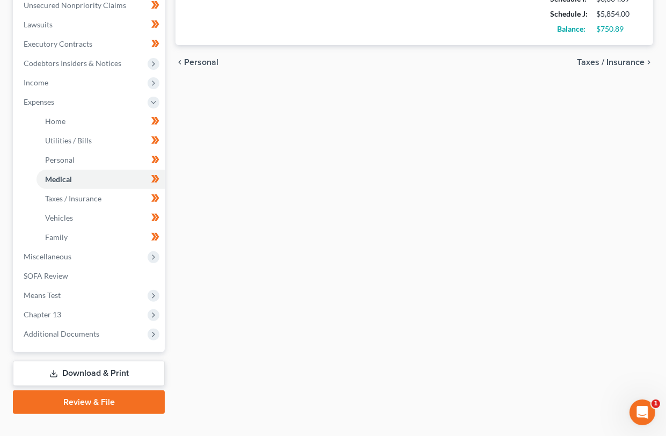
scroll to position [289, 0]
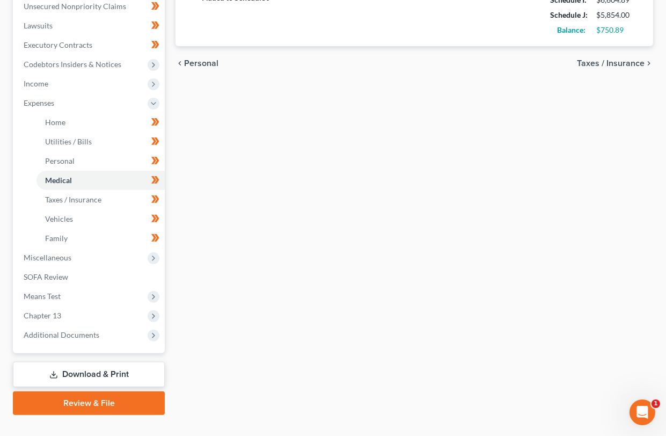
click at [52, 376] on icon at bounding box center [53, 377] width 6 height 2
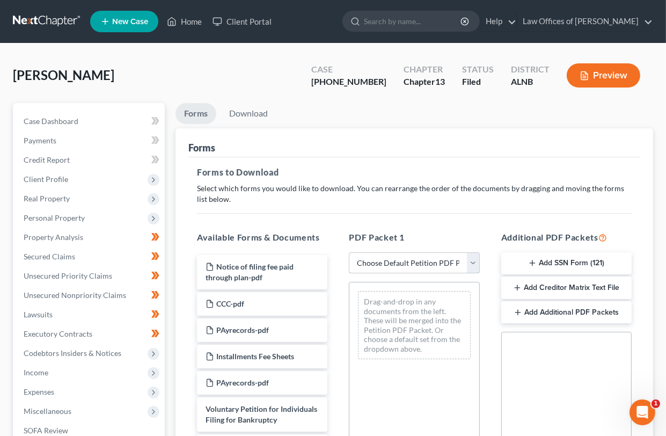
select select "2"
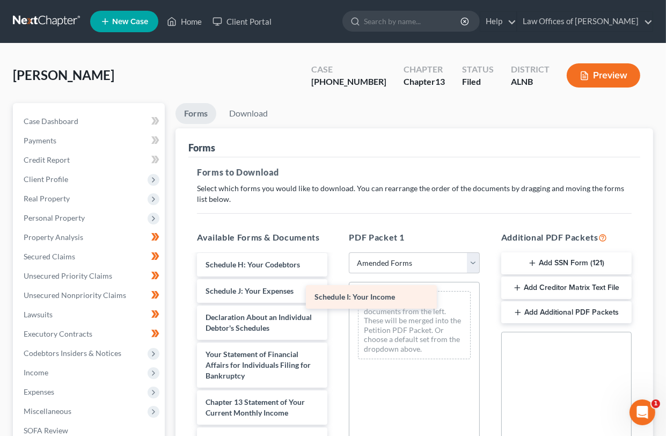
scroll to position [249, 0]
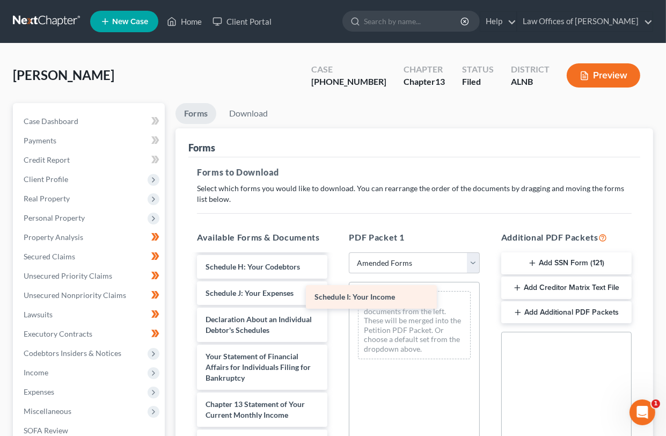
drag, startPoint x: 271, startPoint y: 278, endPoint x: 411, endPoint y: 302, distance: 141.7
click at [336, 302] on div "Schedule I: Your Income Voluntary Petition for Individuals Filing for Bankruptc…" at bounding box center [262, 285] width 148 height 558
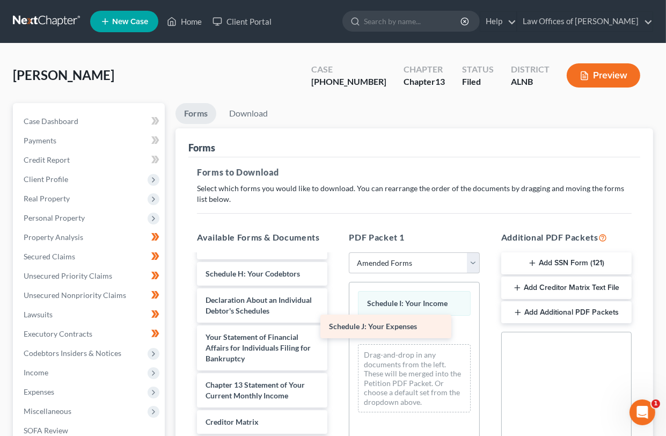
scroll to position [223, 0]
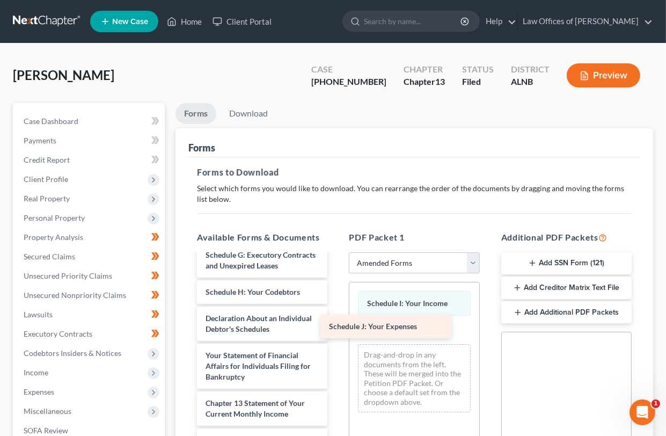
drag, startPoint x: 260, startPoint y: 286, endPoint x: 396, endPoint y: 354, distance: 152.0
click at [336, 354] on div "Schedule J: Your Expenses Voluntary Petition for Individuals Filing for Bankrup…" at bounding box center [262, 298] width 148 height 532
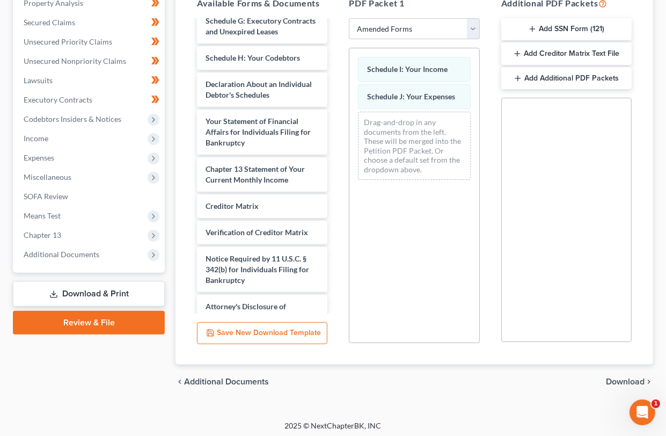
click at [627, 377] on span "Download" at bounding box center [625, 381] width 39 height 9
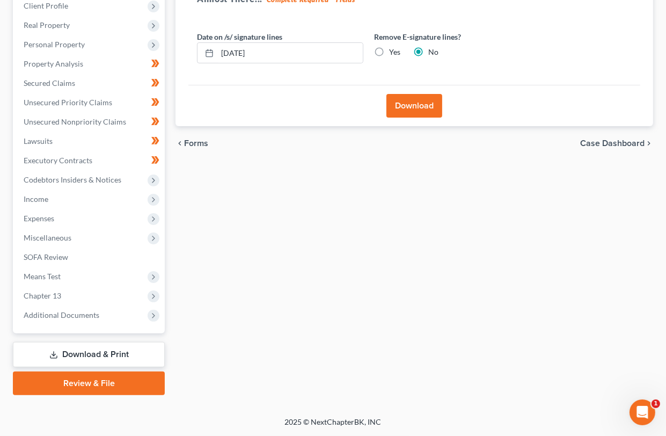
scroll to position [158, 0]
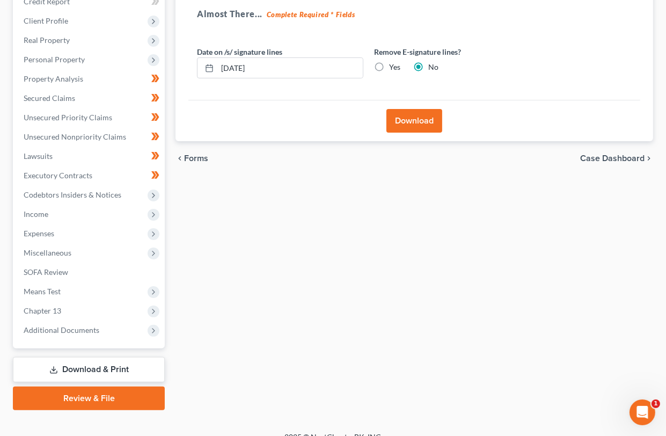
click at [431, 119] on button "Download" at bounding box center [415, 121] width 56 height 24
